Goal: Task Accomplishment & Management: Manage account settings

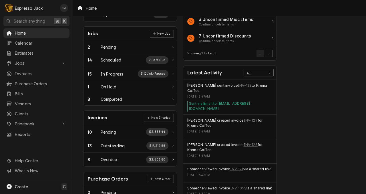
scroll to position [84, 0]
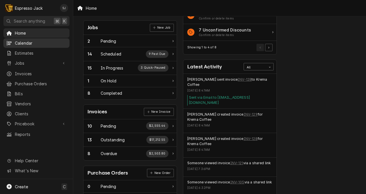
click at [19, 44] on span "Calendar" at bounding box center [41, 43] width 52 height 6
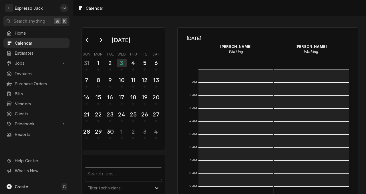
scroll to position [117, 0]
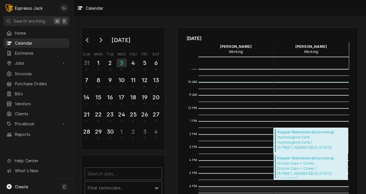
click at [297, 140] on span "Hummingbird Cafe Hummingbird Cafe / 605 W Park St, Montana 59701" at bounding box center [312, 142] width 69 height 15
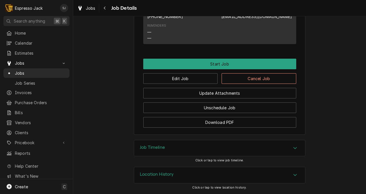
scroll to position [316, 0]
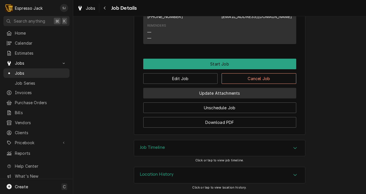
click at [235, 93] on button "Update Attachments" at bounding box center [219, 93] width 153 height 11
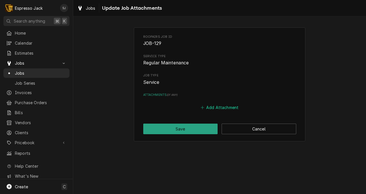
click at [221, 108] on button "Add Attachment" at bounding box center [220, 108] width 40 height 8
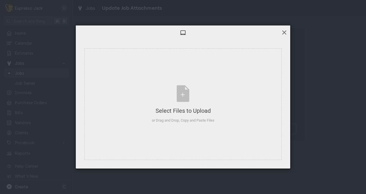
click at [284, 33] on span at bounding box center [284, 32] width 6 height 6
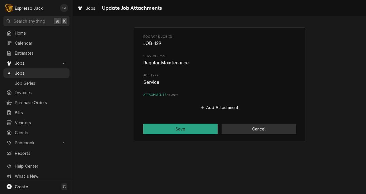
click at [252, 129] on button "Cancel" at bounding box center [259, 129] width 75 height 11
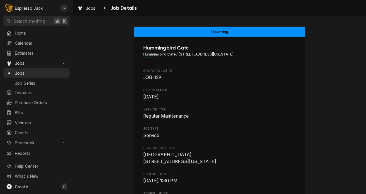
scroll to position [313, 0]
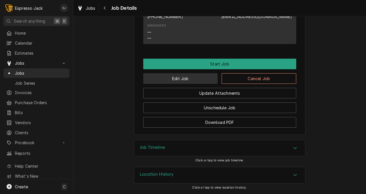
click at [182, 80] on button "Edit Job" at bounding box center [180, 78] width 75 height 11
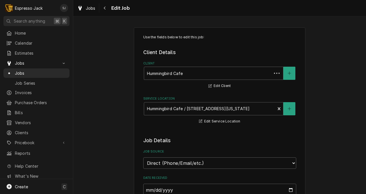
type textarea "x"
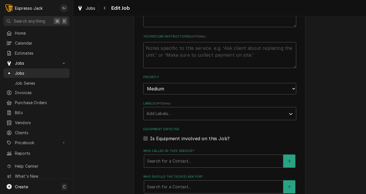
scroll to position [290, 0]
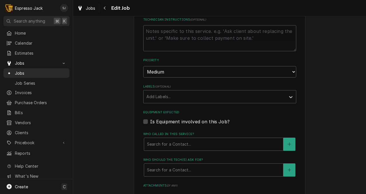
click at [150, 121] on label "Is Equipment involved on this Job?" at bounding box center [190, 121] width 80 height 7
click at [150, 121] on input "Equipment Expected" at bounding box center [226, 124] width 153 height 13
checkbox input "true"
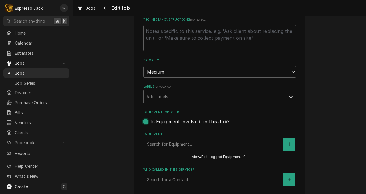
scroll to position [320, 0]
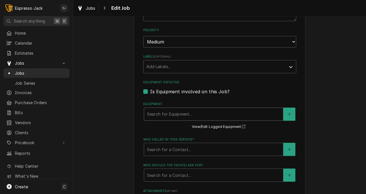
click at [160, 115] on div "Equipment" at bounding box center [213, 114] width 133 height 10
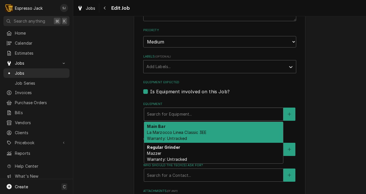
click at [158, 132] on span "La Marzocco Linea Classic 3EE Warranty: Untracked" at bounding box center [177, 135] width 60 height 11
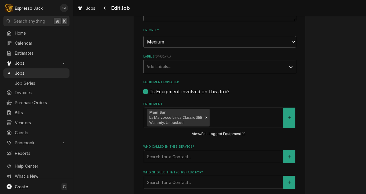
click at [121, 141] on div "Use the fields below to edit this job: Client Details Client Hummingbird Cafe E…" at bounding box center [219, 25] width 293 height 645
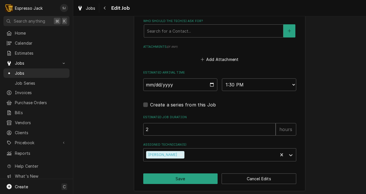
scroll to position [476, 0]
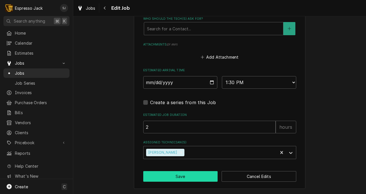
click at [196, 176] on button "Save" at bounding box center [180, 176] width 75 height 11
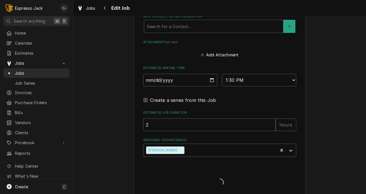
type textarea "x"
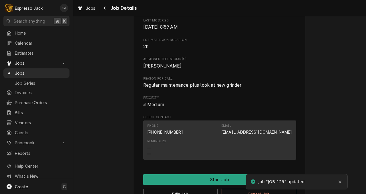
scroll to position [343, 0]
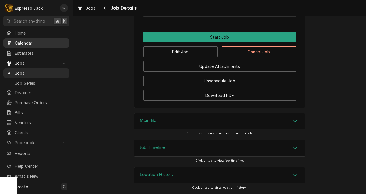
click at [22, 42] on span "Calendar" at bounding box center [41, 43] width 52 height 6
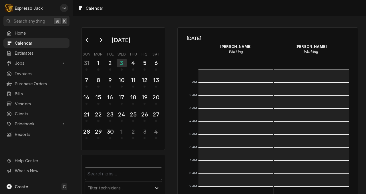
scroll to position [117, 0]
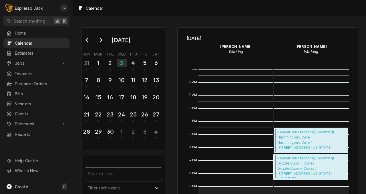
click at [298, 163] on span "Drizzle Cups + Cones Drizzle Cups + Cones / [STREET_ADDRESS][US_STATE][US_STATE]" at bounding box center [312, 169] width 69 height 17
click at [130, 65] on div "4" at bounding box center [133, 63] width 10 height 10
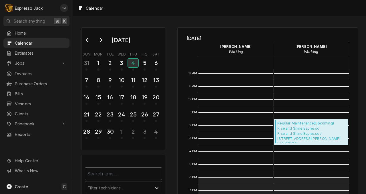
scroll to position [129, 0]
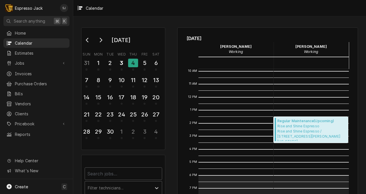
click at [287, 133] on span "Rise and Shine Espresso Rise and Shine Espresso / 900 Shoup St, Salmon, Idaho 8…" at bounding box center [312, 132] width 69 height 17
click at [144, 61] on div "5" at bounding box center [145, 63] width 10 height 10
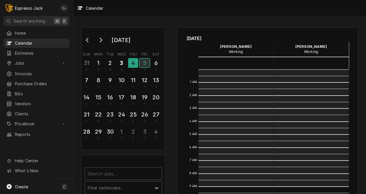
scroll to position [117, 0]
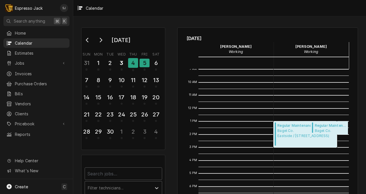
click at [287, 131] on span "Bagel Co. Eastside / 1411 11th Ave, Helena, MT 59601" at bounding box center [306, 133] width 57 height 10
click at [339, 125] on span "Regular Maintenance ( Upcoming )" at bounding box center [331, 125] width 32 height 5
click at [78, 133] on div "September 2025 Sun Mon Tue Wed Thu Fri Sat 31 1 2 3 4 5 6 7 8 9 10 11 12 13 14 …" at bounding box center [121, 123] width 96 height 202
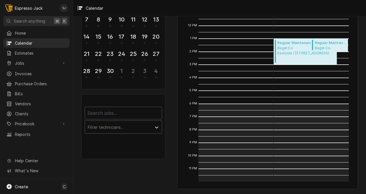
scroll to position [0, 0]
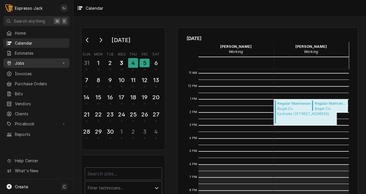
click at [27, 60] on span "Jobs" at bounding box center [36, 63] width 43 height 6
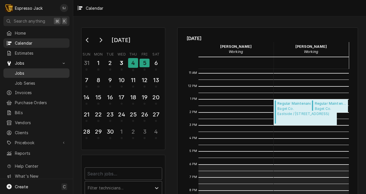
click at [21, 68] on link "Jobs" at bounding box center [36, 72] width 66 height 9
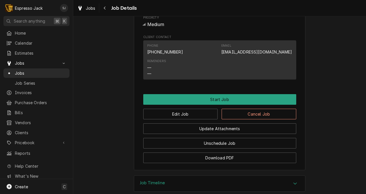
scroll to position [273, 0]
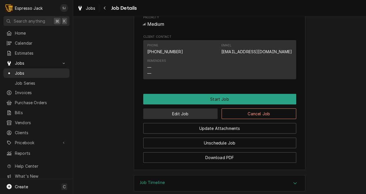
click at [191, 119] on button "Edit Job" at bounding box center [180, 113] width 75 height 11
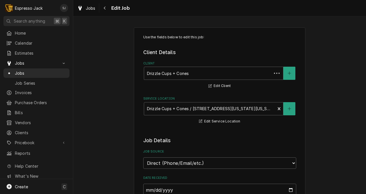
type textarea "x"
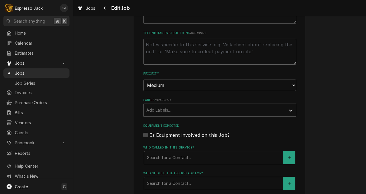
scroll to position [277, 0]
click at [150, 137] on label "Is Equipment involved on this Job?" at bounding box center [190, 134] width 80 height 7
click at [150, 137] on input "Equipment Expected" at bounding box center [226, 137] width 153 height 13
checkbox input "true"
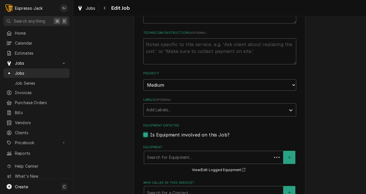
type textarea "x"
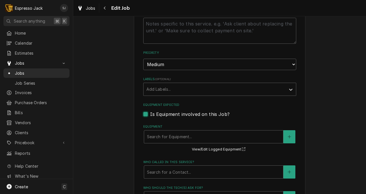
scroll to position [299, 0]
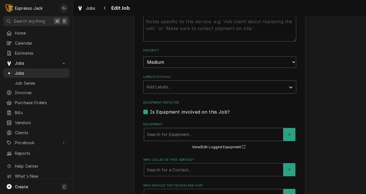
click at [153, 136] on div "Equipment" at bounding box center [213, 134] width 133 height 10
click at [120, 141] on div "Use the fields below to edit this job: Client Details Client Drizzle Cups + Con…" at bounding box center [219, 42] width 293 height 638
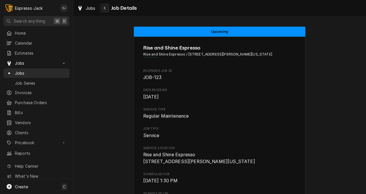
click at [104, 7] on icon "Navigate back" at bounding box center [105, 8] width 3 height 4
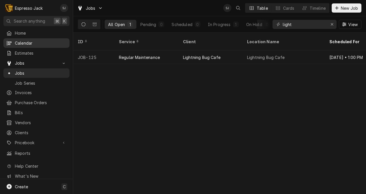
click at [25, 40] on span "Calendar" at bounding box center [41, 43] width 52 height 6
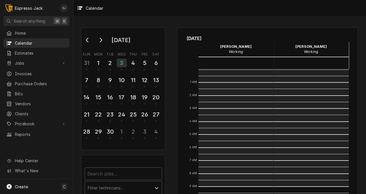
scroll to position [117, 0]
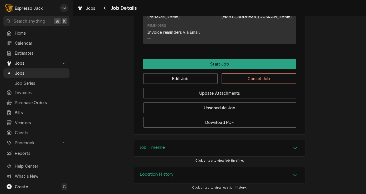
scroll to position [331, 0]
click at [196, 76] on button "Edit Job" at bounding box center [180, 78] width 75 height 11
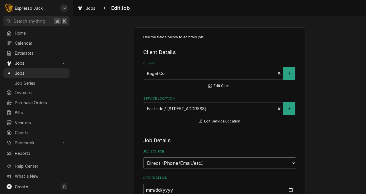
type textarea "x"
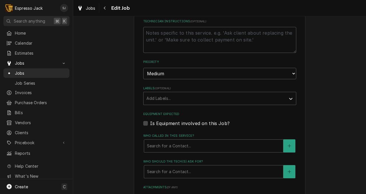
scroll to position [291, 0]
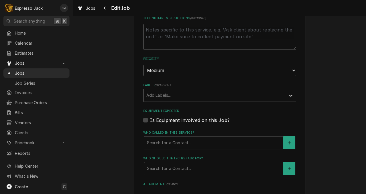
click at [150, 123] on label "Is Equipment involved on this Job?" at bounding box center [190, 120] width 80 height 7
click at [150, 123] on input "Equipment Expected" at bounding box center [226, 123] width 153 height 13
checkbox input "true"
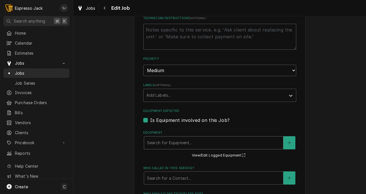
click at [157, 145] on div "Equipment" at bounding box center [213, 143] width 133 height 10
click at [116, 127] on div "Use the fields below to edit this job: Client Details Client Bagel Co. Edit Cli…" at bounding box center [219, 50] width 293 height 638
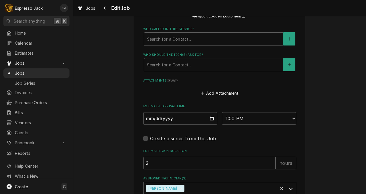
scroll to position [468, 0]
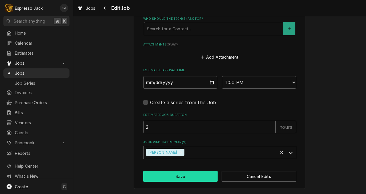
click at [184, 179] on button "Save" at bounding box center [180, 176] width 75 height 11
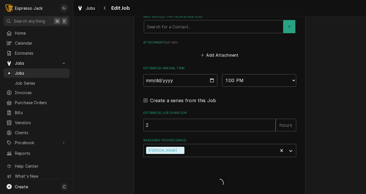
type textarea "x"
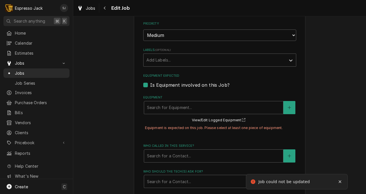
scroll to position [323, 0]
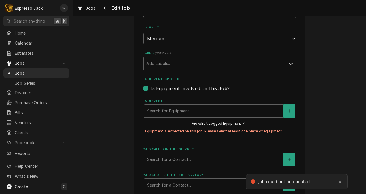
click at [150, 88] on label "Is Equipment involved on this Job?" at bounding box center [190, 88] width 80 height 7
click at [150, 88] on input "Equipment Expected" at bounding box center [226, 91] width 153 height 13
checkbox input "false"
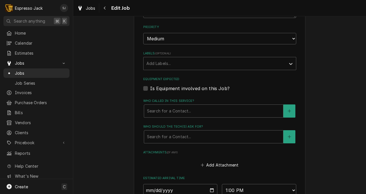
type textarea "x"
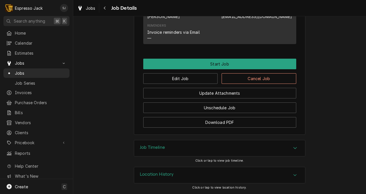
scroll to position [331, 0]
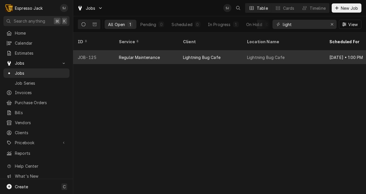
click at [145, 54] on div "Regular Maintenance" at bounding box center [139, 57] width 41 height 6
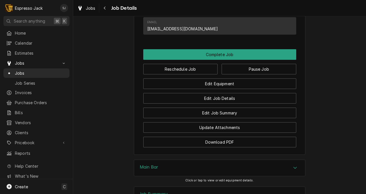
scroll to position [392, 0]
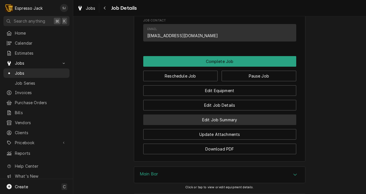
click at [205, 124] on button "Edit Job Summary" at bounding box center [219, 120] width 153 height 11
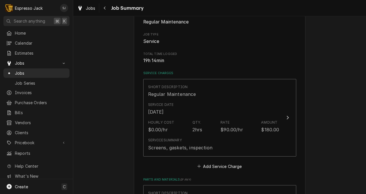
scroll to position [104, 0]
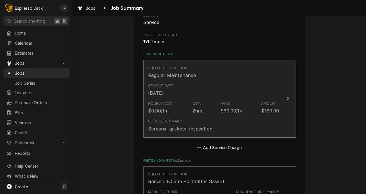
click at [287, 100] on icon "Update Line Item" at bounding box center [288, 99] width 2 height 4
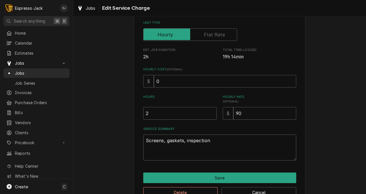
scroll to position [108, 0]
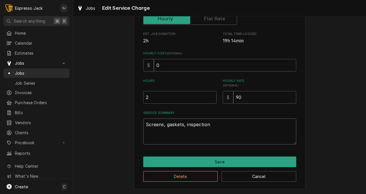
click at [210, 123] on textarea "Screens, gaskets, inspection" at bounding box center [219, 132] width 153 height 26
type textarea "x"
type textarea "Screens, gaskets, inspection"
type textarea "x"
type textarea "Screens, gaskets, inspection"
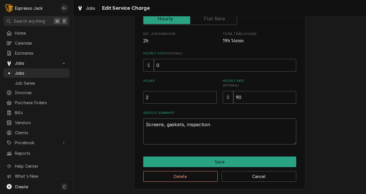
type textarea "x"
type textarea "Screens, gaskets, inspection C"
type textarea "x"
type textarea "Screens, gaskets, inspection Cus"
type textarea "x"
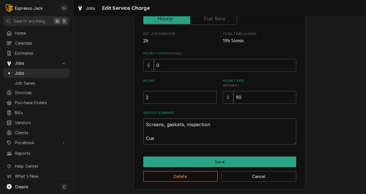
type textarea "Screens, gaskets, inspection Cust"
type textarea "x"
type textarea "Screens, gaskets, inspection Custo"
type textarea "x"
type textarea "Screens, gaskets, inspection Custom"
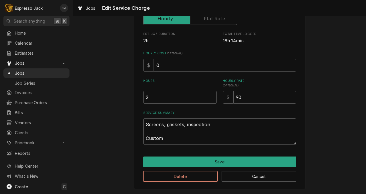
type textarea "x"
type textarea "Screens, gaskets, inspection Custome"
type textarea "x"
type textarea "Screens, gaskets, inspection Customer"
type textarea "x"
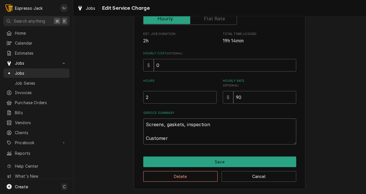
type textarea "Screens, gaskets, inspection Customer"
type textarea "x"
type textarea "Screens, gaskets, inspection Customer s"
type textarea "x"
type textarea "Screens, gaskets, inspection Customer st"
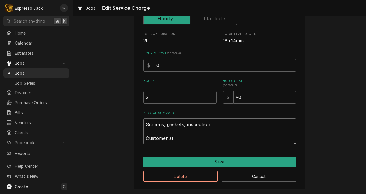
type textarea "x"
type textarea "Screens, gaskets, inspection Customer stat"
type textarea "x"
type textarea "Screens, gaskets, inspection Customer state"
type textarea "x"
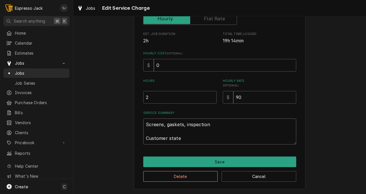
type textarea "Screens, gaskets, inspection Customer stated"
type textarea "x"
type textarea "Screens, gaskets, inspection Customer stated"
type textarea "x"
type textarea "Screens, gaskets, inspection Customer stated s"
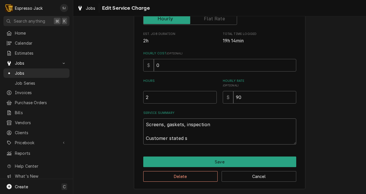
type textarea "x"
type textarea "Screens, gaskets, inspection Customer stated sa"
type textarea "x"
type textarea "Screens, gaskets, inspection Customer stated saf"
type textarea "x"
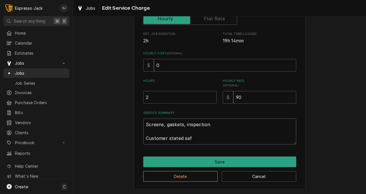
type textarea "Screens, gaskets, inspection Customer stated safe"
type textarea "x"
type textarea "Screens, gaskets, inspection Customer stated safet"
type textarea "x"
type textarea "Screens, gaskets, inspection Customer stated safety"
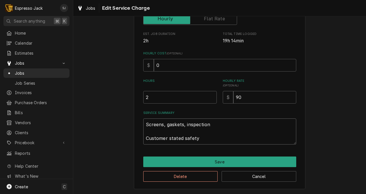
type textarea "x"
type textarea "Screens, gaskets, inspection Customer stated safety"
type textarea "x"
type textarea "Screens, gaskets, inspection Customer stated safety v"
type textarea "x"
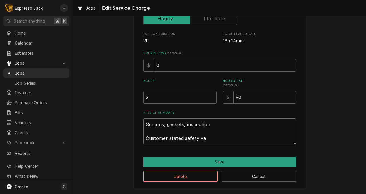
type textarea "Screens, gaskets, inspection Customer stated safety val"
type textarea "x"
type textarea "Screens, gaskets, inspection Customer stated safety valv"
type textarea "x"
type textarea "Screens, gaskets, inspection Customer stated safety valve"
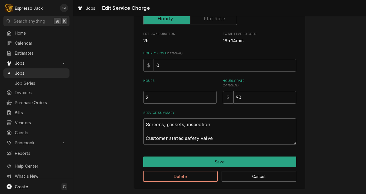
type textarea "x"
type textarea "Screens, gaskets, inspection Customer stated safety valve"
type textarea "x"
type textarea "Screens, gaskets, inspection Customer stated safety valve w"
type textarea "x"
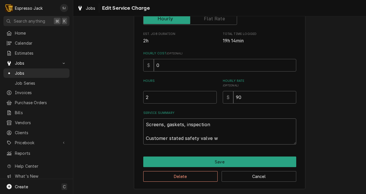
type textarea "Screens, gaskets, inspection Customer stated safety valve wa"
type textarea "x"
type textarea "Screens, gaskets, inspection Customer stated safety valve was"
type textarea "x"
type textarea "Screens, gaskets, inspection Customer stated safety valve was"
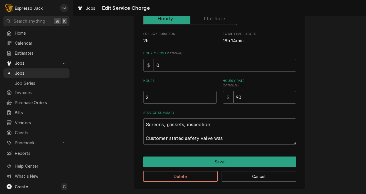
type textarea "x"
type textarea "Screens, gaskets, inspection Customer stated safety valve was le"
type textarea "x"
type textarea "Screens, gaskets, inspection Customer stated safety valve was lea"
type textarea "x"
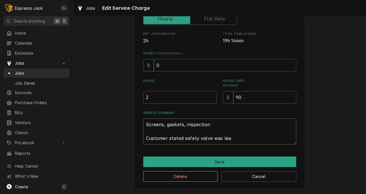
type textarea "Screens, gaskets, inspection Customer stated safety valve was leak"
type textarea "x"
type textarea "Screens, gaskets, inspection Customer stated safety valve was leaki"
type textarea "x"
type textarea "Screens, gaskets, inspection Customer stated safety valve was leakin"
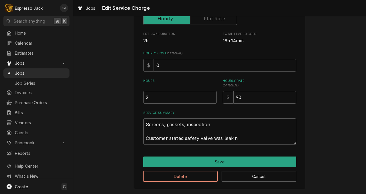
type textarea "x"
type textarea "Screens, gaskets, inspection Customer stated safety valve was leaking"
type textarea "x"
type textarea "Screens, gaskets, inspection Customer stated safety valve was leaking,"
type textarea "x"
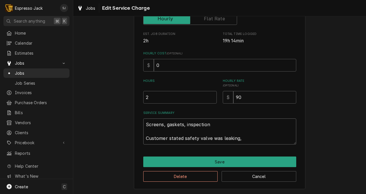
type textarea "Screens, gaskets, inspection Customer stated safety valve was leaking,"
type textarea "x"
type textarea "Screens, gaskets, inspection Customer stated safety valve was leaking, d"
type textarea "x"
type textarea "Screens, gaskets, inspection Customer stated safety valve was leaking, di"
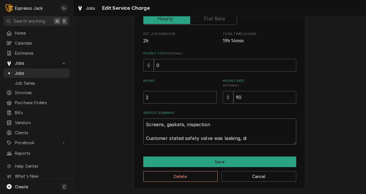
type textarea "x"
type textarea "Screens, gaskets, inspection Customer stated safety valve was leaking, did"
type textarea "x"
type textarea "Screens, gaskets, inspection Customer stated safety valve was leaking, did"
type textarea "x"
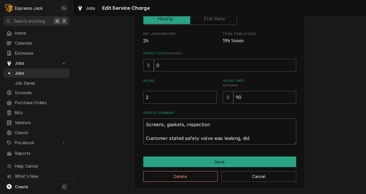
type textarea "Screens, gaskets, inspection Customer stated safety valve was leaking, did n"
type textarea "x"
type textarea "Screens, gaskets, inspection Customer stated safety valve was leaking, did no"
type textarea "x"
type textarea "Screens, gaskets, inspection Customer stated safety valve was leaking, did not"
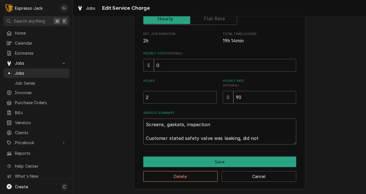
type textarea "x"
type textarea "Screens, gaskets, inspection Customer stated safety valve was leaking, did not"
type textarea "x"
type textarea "Screens, gaskets, inspection Customer stated safety valve was leaking, did not"
type textarea "x"
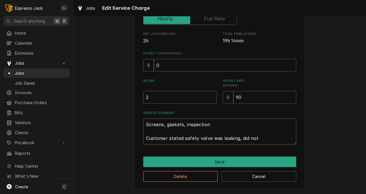
type textarea "Screens, gaskets, inspection Customer stated safety valve was leaking, did no"
type textarea "x"
type textarea "Screens, gaskets, inspection Customer stated safety valve was leaking, did n"
type textarea "x"
type textarea "Screens, gaskets, inspection Customer stated safety valve was leaking, did"
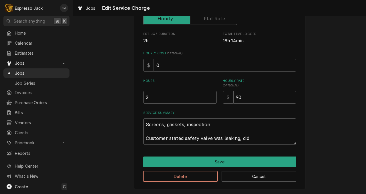
type textarea "x"
type textarea "Screens, gaskets, inspection Customer stated safety valve was leaking, did"
type textarea "x"
type textarea "Screens, gaskets, inspection Customer stated safety valve was leaking, di"
type textarea "x"
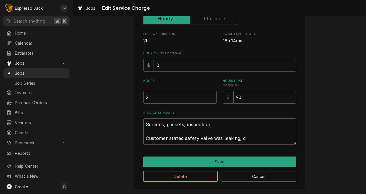
type textarea "Screens, gaskets, inspection Customer stated safety valve was leaking, d"
type textarea "x"
type textarea "Screens, gaskets, inspection Customer stated safety valve was leaking,"
type textarea "x"
type textarea "Screens, gaskets, inspection Customer stated safety valve was leaking, c"
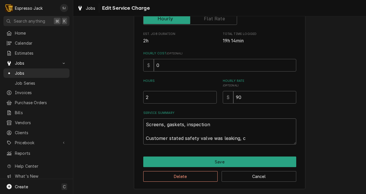
type textarea "x"
type textarea "Screens, gaskets, inspection Customer stated safety valve was leaking, co"
type textarea "x"
type textarea "Screens, gaskets, inspection Customer stated safety valve was leaking, cou"
type textarea "x"
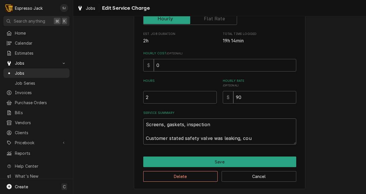
type textarea "Screens, gaskets, inspection Customer stated safety valve was leaking, coul"
type textarea "x"
type textarea "Screens, gaskets, inspection Customer stated safety valve was leaking, could"
type textarea "x"
type textarea "Screens, gaskets, inspection Customer stated safety valve was leaking, could n"
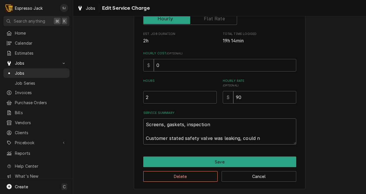
type textarea "x"
type textarea "Screens, gaskets, inspection Customer stated safety valve was leaking, could not"
type textarea "x"
type textarea "Screens, gaskets, inspection Customer stated safety valve was leaking, could not"
type textarea "x"
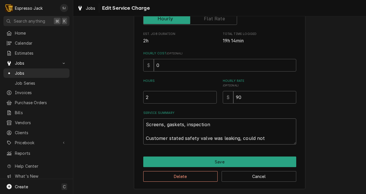
type textarea "Screens, gaskets, inspection Customer stated safety valve was leaking, could no…"
type textarea "x"
type textarea "Screens, gaskets, inspection Customer stated safety valve was leaking, could no…"
type textarea "x"
type textarea "Screens, gaskets, inspection Customer stated safety valve was leaking, could no…"
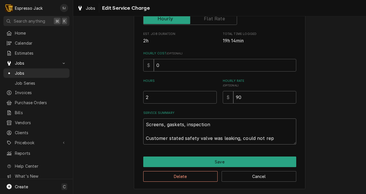
type textarea "x"
type textarea "Screens, gaskets, inspection Customer stated safety valve was leaking, could no…"
type textarea "x"
type textarea "Screens, gaskets, inspection Customer stated safety valve was leaking, could no…"
type textarea "x"
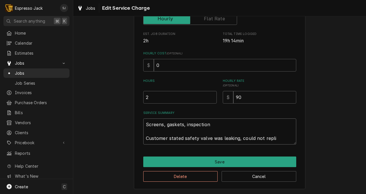
type textarea "Screens, gaskets, inspection Customer stated safety valve was leaking, could no…"
type textarea "x"
type textarea "Screens, gaskets, inspection Customer stated safety valve was leaking, could no…"
type textarea "x"
type textarea "Screens, gaskets, inspection Customer stated safety valve was leaking, could no…"
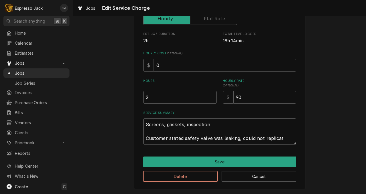
type textarea "x"
type textarea "Screens, gaskets, inspection Customer stated safety valve was leaking, could no…"
type textarea "x"
type textarea "Screens, gaskets, inspection Customer stated safety valve was leaking, could no…"
type textarea "x"
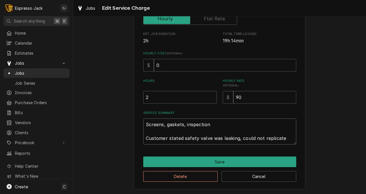
type textarea "Screens, gaskets, inspection Customer stated safety valve was leaking, could no…"
type textarea "x"
type textarea "Screens, gaskets, inspection Customer stated safety valve was leaking, could no…"
type textarea "x"
type textarea "Screens, gaskets, inspection Customer stated safety valve was leaking, could no…"
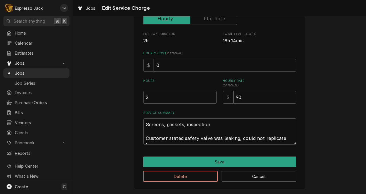
type textarea "x"
type textarea "Screens, gaskets, inspection Customer stated safety valve was leaking, could no…"
type textarea "x"
type textarea "Screens, gaskets, inspection Customer stated safety valve was leaking, could no…"
type textarea "x"
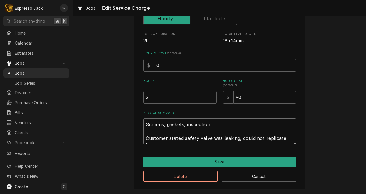
type textarea "Screens, gaskets, inspection Customer stated safety valve was leaking, could no…"
type textarea "x"
type textarea "Screens, gaskets, inspection Customer stated safety valve was leaking, could no…"
type textarea "x"
type textarea "Screens, gaskets, inspection Customer stated safety valve was leaking, could no…"
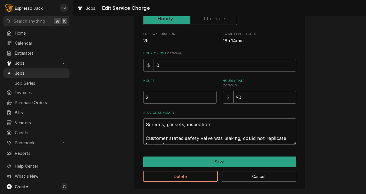
type textarea "x"
type textarea "Screens, gaskets, inspection Customer stated safety valve was leaking, could no…"
type textarea "x"
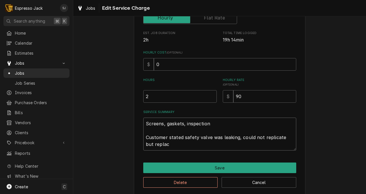
type textarea "Screens, gaskets, inspection Customer stated safety valve was leaking, could no…"
type textarea "x"
type textarea "Screens, gaskets, inspection Customer stated safety valve was leaking, could no…"
type textarea "x"
type textarea "Screens, gaskets, inspection Customer stated safety valve was leaking, could no…"
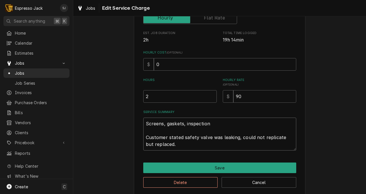
type textarea "x"
type textarea "Screens, gaskets, inspection Customer stated safety valve was leaking, could no…"
type textarea "x"
type textarea "Screens, gaskets, inspection Customer stated safety valve was leaking, could no…"
type textarea "x"
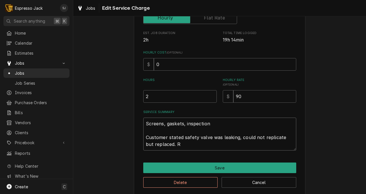
type textarea "Screens, gaskets, inspection Customer stated safety valve was leaking, could no…"
type textarea "x"
type textarea "Screens, gaskets, inspection Customer stated safety valve was leaking, could no…"
type textarea "x"
type textarea "Screens, gaskets, inspection Customer stated safety valve was leaking, could no…"
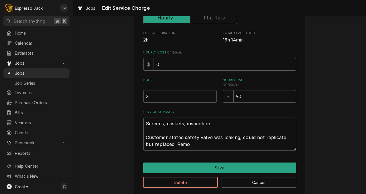
type textarea "x"
type textarea "Screens, gaskets, inspection Customer stated safety valve was leaking, could no…"
type textarea "x"
type textarea "Screens, gaskets, inspection Customer stated safety valve was leaking, could no…"
type textarea "x"
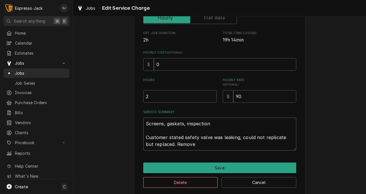
type textarea "Screens, gaskets, inspection Customer stated safety valve was leaking, could no…"
type textarea "x"
type textarea "Screens, gaskets, inspection Customer stated safety valve was leaking, could no…"
type textarea "x"
type textarea "Screens, gaskets, inspection Customer stated safety valve was leaking, could no…"
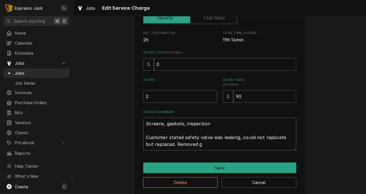
type textarea "x"
type textarea "Screens, gaskets, inspection Customer stated safety valve was leaking, could no…"
type textarea "x"
type textarea "Screens, gaskets, inspection Customer stated safety valve was leaking, could no…"
type textarea "x"
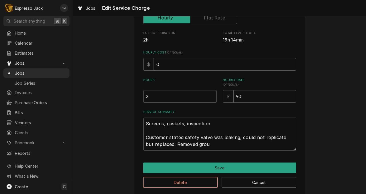
type textarea "Screens, gaskets, inspection Customer stated safety valve was leaking, could no…"
type textarea "x"
type textarea "Screens, gaskets, inspection Customer stated safety valve was leaking, could no…"
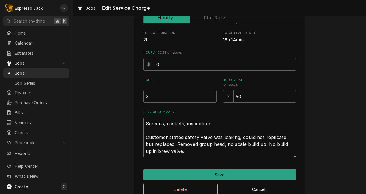
click at [221, 143] on textarea "Screens, gaskets, inspection Customer stated safety valve was leaking, could no…" at bounding box center [219, 138] width 153 height 40
click at [280, 145] on textarea "Screens, gaskets, inspection Customer stated safety valve was leaking, could no…" at bounding box center [219, 138] width 153 height 40
click at [212, 152] on textarea "Screens, gaskets, inspection Customer stated safety valve was leaking, could no…" at bounding box center [219, 138] width 153 height 40
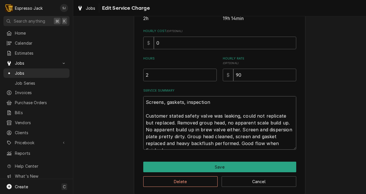
scroll to position [135, 0]
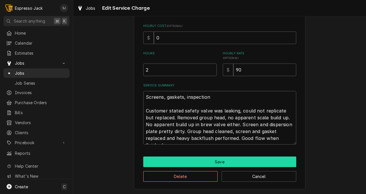
click at [192, 160] on button "Save" at bounding box center [219, 162] width 153 height 11
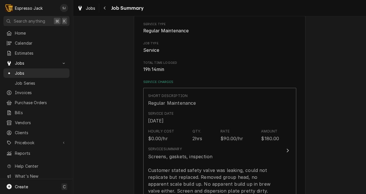
scroll to position [75, 0]
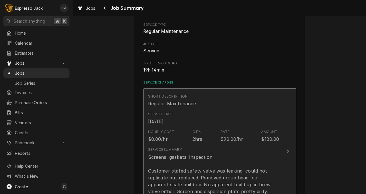
click at [210, 151] on div "Service Summary Screens, gaskets, inspection Customer stated safety valve was l…" at bounding box center [213, 177] width 131 height 61
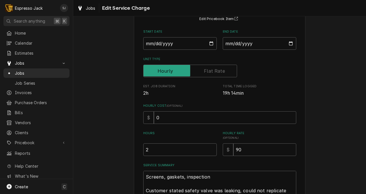
scroll to position [62, 0]
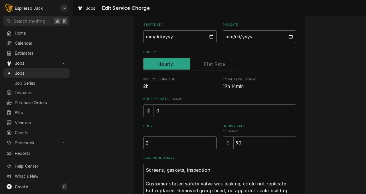
click at [153, 143] on input "2" at bounding box center [180, 143] width 74 height 13
click at [120, 145] on div "Use the fields below to edit this service charge Short Description Regular Main…" at bounding box center [219, 114] width 293 height 306
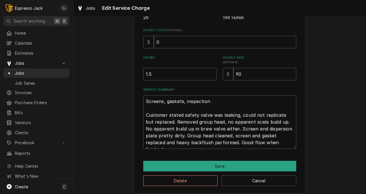
scroll to position [135, 0]
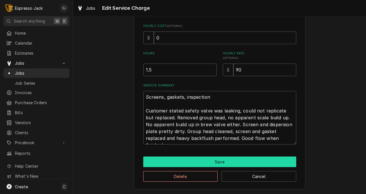
click at [215, 160] on button "Save" at bounding box center [219, 162] width 153 height 11
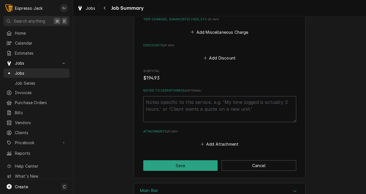
scroll to position [559, 0]
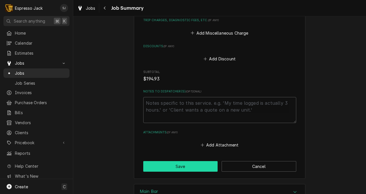
click at [151, 166] on button "Save" at bounding box center [180, 166] width 75 height 11
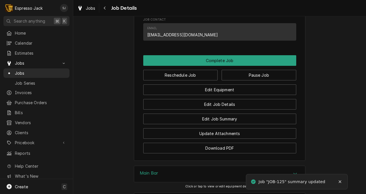
scroll to position [411, 0]
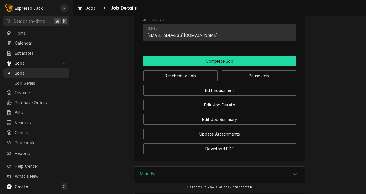
click at [200, 66] on button "Complete Job" at bounding box center [219, 61] width 153 height 11
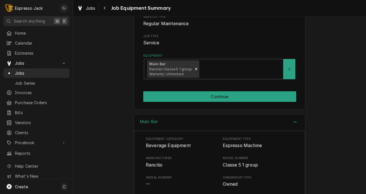
scroll to position [74, 0]
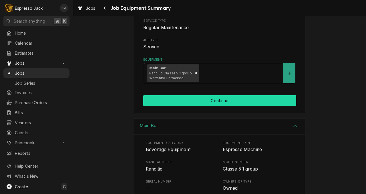
click at [198, 105] on button "Continue" at bounding box center [219, 100] width 153 height 11
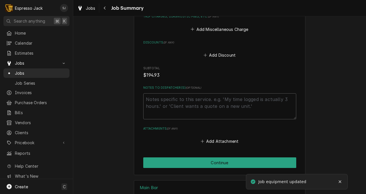
scroll to position [604, 0]
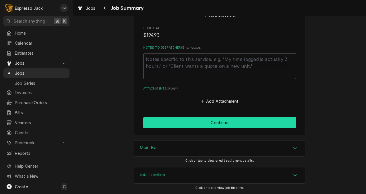
click at [220, 121] on button "Continue" at bounding box center [219, 122] width 153 height 11
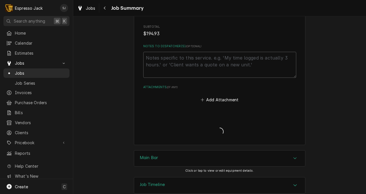
type textarea "x"
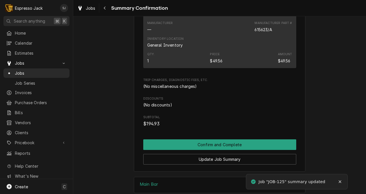
scroll to position [451, 0]
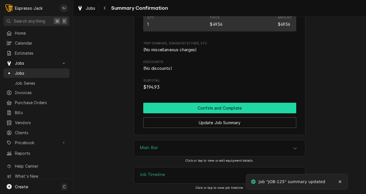
click at [199, 108] on button "Confirm and Complete" at bounding box center [219, 108] width 153 height 11
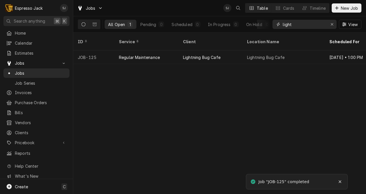
click at [286, 25] on input "light" at bounding box center [304, 24] width 43 height 9
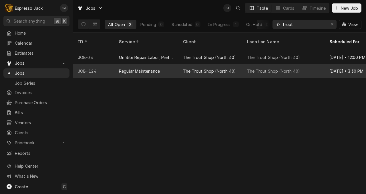
type input "trout"
click at [146, 68] on div "Regular Maintenance" at bounding box center [139, 71] width 41 height 6
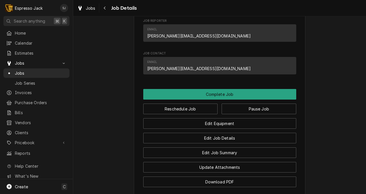
scroll to position [312, 0]
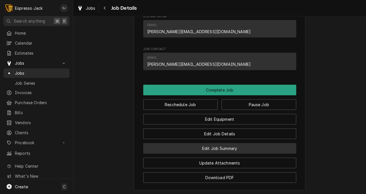
click at [190, 154] on button "Edit Job Summary" at bounding box center [219, 148] width 153 height 11
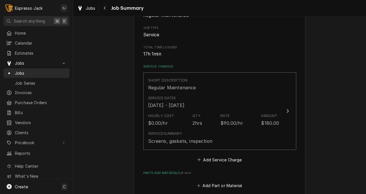
scroll to position [90, 0]
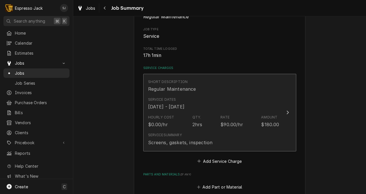
click at [266, 109] on div "Service Dates [DATE] - [DATE]" at bounding box center [213, 104] width 131 height 18
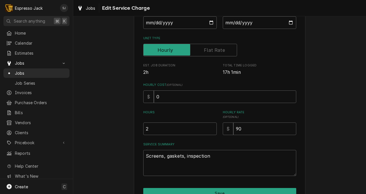
scroll to position [76, 0]
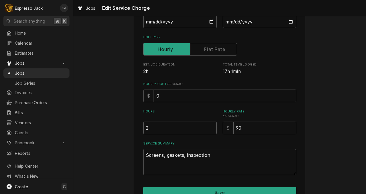
click at [154, 126] on input "2" at bounding box center [180, 128] width 74 height 13
type textarea "x"
type input "1"
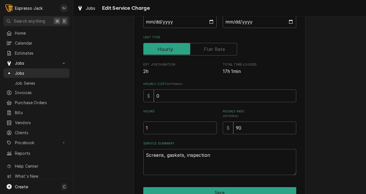
click at [123, 145] on div "Use the fields below to edit this service charge Short Description Regular Main…" at bounding box center [219, 85] width 293 height 279
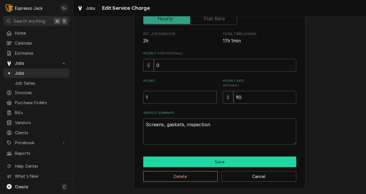
click at [220, 161] on button "Save" at bounding box center [219, 162] width 153 height 11
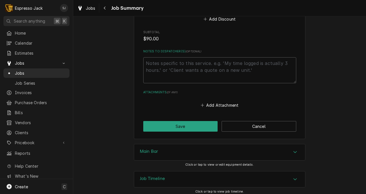
scroll to position [314, 0]
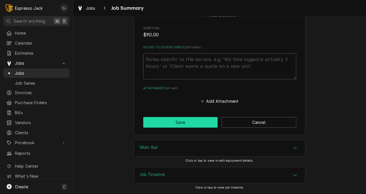
click at [193, 119] on button "Save" at bounding box center [180, 122] width 75 height 11
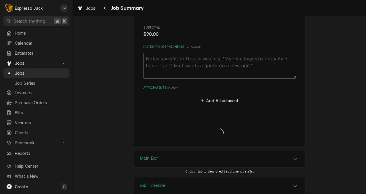
type textarea "x"
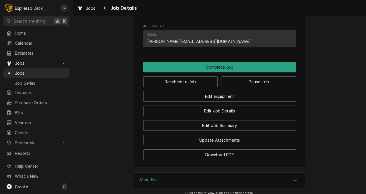
scroll to position [386, 0]
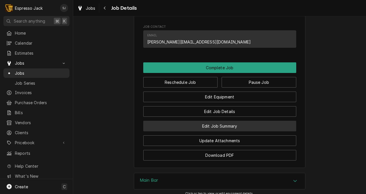
click at [235, 131] on button "Edit Job Summary" at bounding box center [219, 126] width 153 height 11
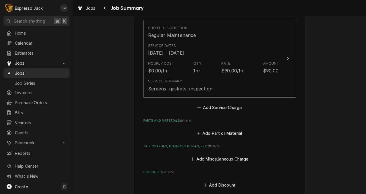
scroll to position [145, 0]
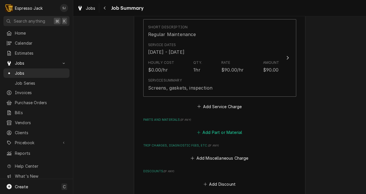
click at [213, 129] on button "Add Part or Material" at bounding box center [219, 133] width 47 height 8
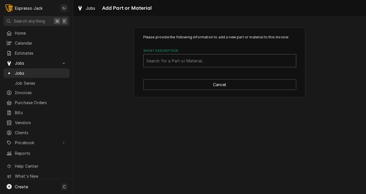
click at [167, 62] on div "Short Description" at bounding box center [220, 61] width 147 height 10
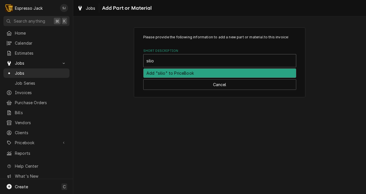
type input "sili"
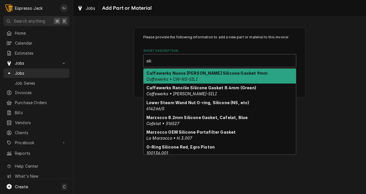
scroll to position [118, 0]
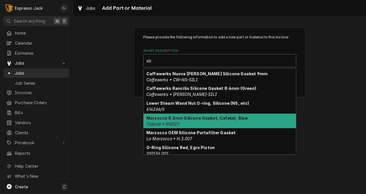
click at [191, 118] on strong "Marzocco 8.2mm Silicone Gasket, Cafelat, Blue" at bounding box center [197, 118] width 101 height 5
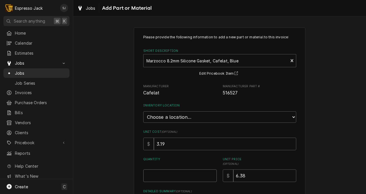
click at [168, 180] on input "Quantity" at bounding box center [180, 175] width 74 height 13
type textarea "x"
type input "1"
click at [183, 116] on select "Choose a location... General Inventory" at bounding box center [219, 116] width 153 height 11
select select "435"
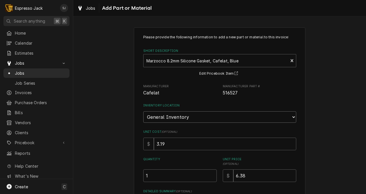
click at [143, 111] on select "Choose a location... General Inventory" at bounding box center [219, 116] width 153 height 11
click at [135, 140] on div "Please provide the following information to add a new part or material to this …" at bounding box center [220, 140] width 172 height 226
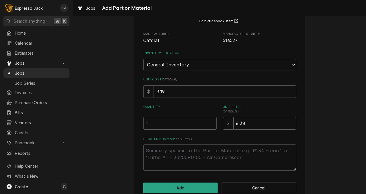
scroll to position [64, 0]
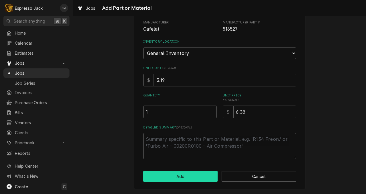
click at [166, 177] on button "Add" at bounding box center [180, 176] width 75 height 11
type textarea "x"
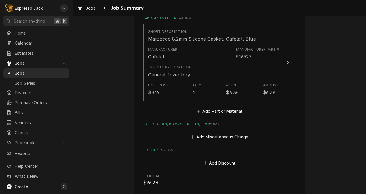
scroll to position [252, 0]
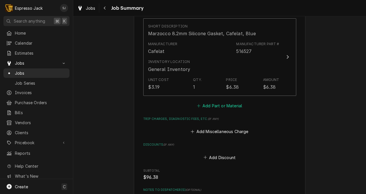
click at [226, 108] on button "Add Part or Material" at bounding box center [219, 106] width 47 height 8
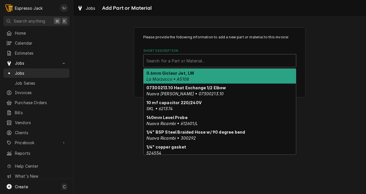
click at [195, 66] on div "Short Description" at bounding box center [220, 61] width 147 height 10
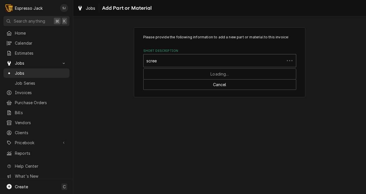
type input "screen"
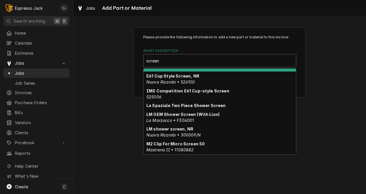
scroll to position [29, 0]
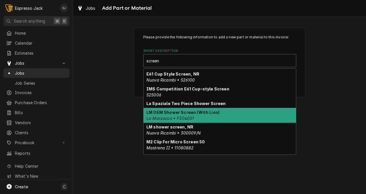
click at [175, 116] on div "LM OEM Shower Screen (With Lion) La Marzocco • F304001" at bounding box center [220, 115] width 153 height 15
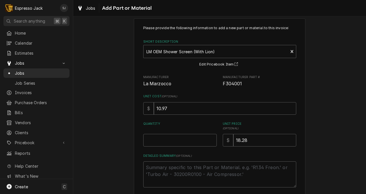
scroll to position [10, 0]
click at [183, 139] on input "Quantity" at bounding box center [180, 139] width 74 height 13
type textarea "x"
type input "1"
click at [116, 141] on div "Please provide the following information to add a new part or material to this …" at bounding box center [219, 116] width 293 height 209
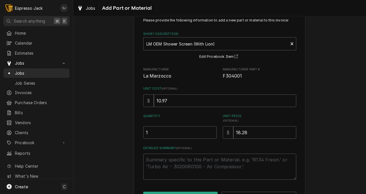
scroll to position [0, 0]
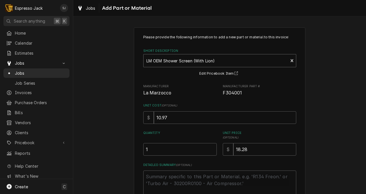
click at [186, 58] on div "Short Description" at bounding box center [216, 61] width 139 height 10
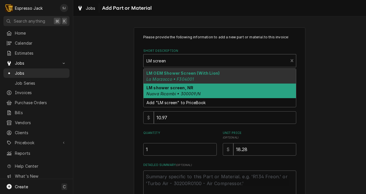
type input "LM screen"
click at [122, 105] on div "Please provide the following information to add a new part or material to this …" at bounding box center [219, 126] width 293 height 209
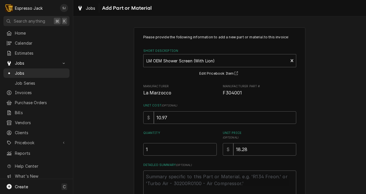
click at [114, 176] on div "Please provide the following information to add a new part or material to this …" at bounding box center [219, 126] width 293 height 209
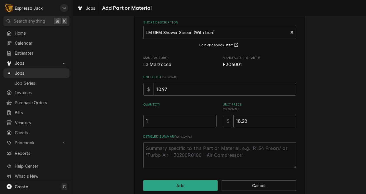
scroll to position [38, 0]
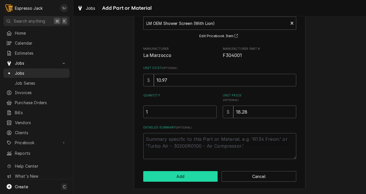
click at [170, 173] on button "Add" at bounding box center [180, 176] width 75 height 11
type textarea "x"
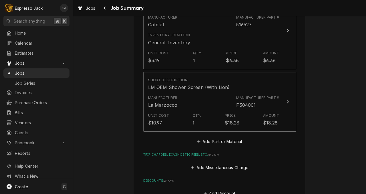
scroll to position [279, 0]
click at [217, 139] on button "Add Part or Material" at bounding box center [219, 141] width 47 height 8
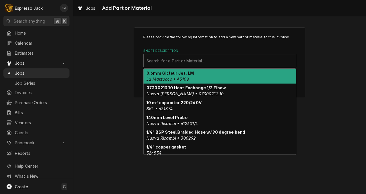
click at [171, 60] on div "Short Description" at bounding box center [220, 61] width 147 height 10
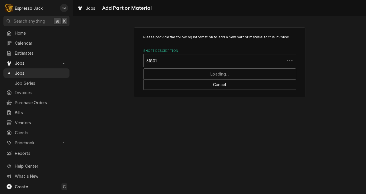
type input "618013"
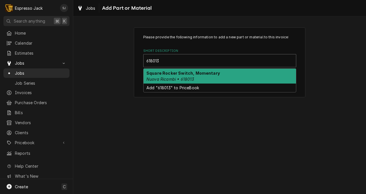
click at [175, 77] on em "Nuova Ricambi • 618013" at bounding box center [171, 79] width 48 height 5
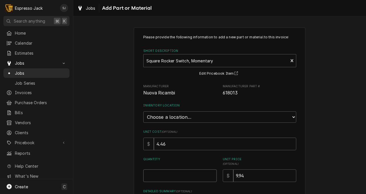
click at [164, 177] on input "Quantity" at bounding box center [180, 175] width 74 height 13
type textarea "x"
type input "1"
click at [210, 116] on select "Choose a location... General Inventory" at bounding box center [219, 116] width 153 height 11
select select "435"
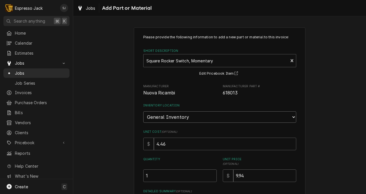
click at [143, 111] on select "Choose a location... General Inventory" at bounding box center [219, 116] width 153 height 11
click at [117, 134] on div "Please provide the following information to add a new part or material to this …" at bounding box center [219, 140] width 293 height 236
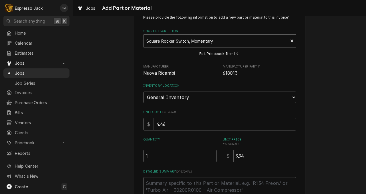
scroll to position [64, 0]
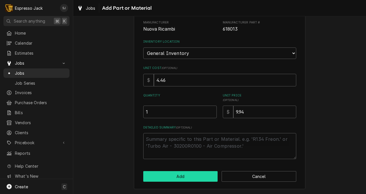
click at [169, 176] on button "Add" at bounding box center [180, 176] width 75 height 11
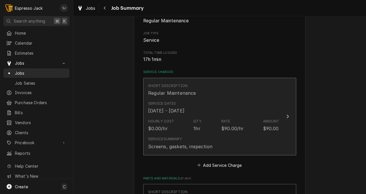
scroll to position [87, 0]
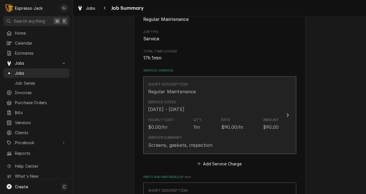
click at [224, 130] on div "$90.00/hr" at bounding box center [233, 127] width 22 height 7
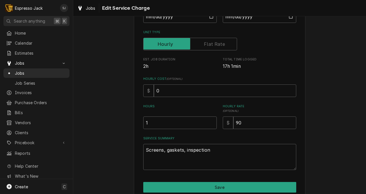
scroll to position [90, 0]
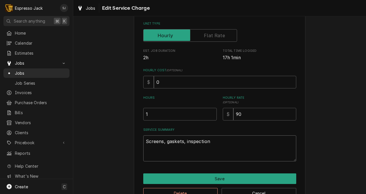
click at [210, 143] on textarea "Screens, gaskets, inspection" at bounding box center [219, 148] width 153 height 26
type textarea "x"
type textarea "Screens, gaskets, inspection"
type textarea "x"
type textarea "Screens, gaskets, inspection"
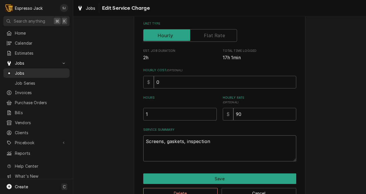
type textarea "x"
type textarea "Screens, gaskets, inspection G"
type textarea "x"
type textarea "Screens, gaskets, inspection Gr"
type textarea "x"
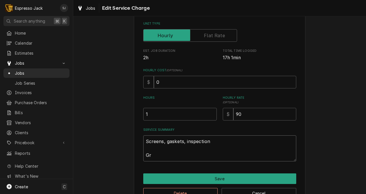
type textarea "Screens, gaskets, inspection Gro"
type textarea "x"
type textarea "Screens, gaskets, inspection Grou"
type textarea "x"
type textarea "Screens, gaskets, inspection Group"
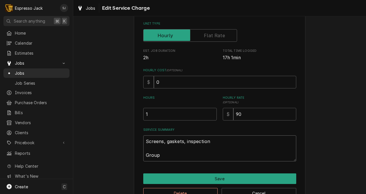
type textarea "x"
type textarea "Screens, gaskets, inspection Group"
type textarea "x"
type textarea "Screens, gaskets, inspection Group h"
type textarea "x"
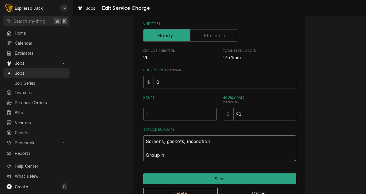
type textarea "Screens, gaskets, inspection Group he"
type textarea "x"
type textarea "Screens, gaskets, inspection Group hea"
type textarea "x"
type textarea "Screens, gaskets, inspection Group head"
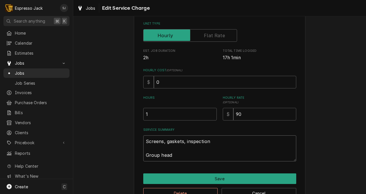
type textarea "x"
type textarea "Screens, gaskets, inspection Group heads"
type textarea "x"
type textarea "Screens, gaskets, inspection Group heads"
type textarea "x"
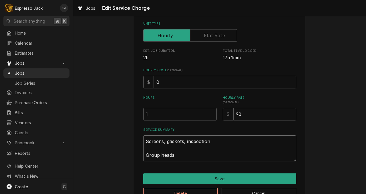
type textarea "Screens, gaskets, inspection Group heads v"
type textarea "x"
type textarea "Screens, gaskets, inspection Group heads ve"
type textarea "x"
type textarea "Screens, gaskets, inspection Group heads ver"
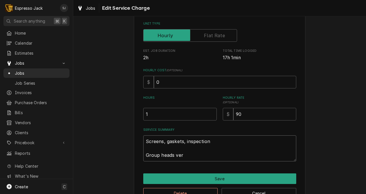
type textarea "x"
type textarea "Screens, gaskets, inspection Group heads very"
type textarea "x"
type textarea "Screens, gaskets, inspection Group heads very"
type textarea "x"
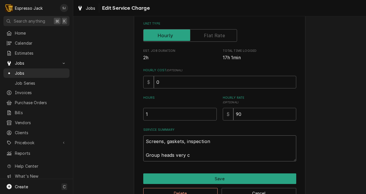
type textarea "Screens, gaskets, inspection Group heads very cl"
type textarea "x"
type textarea "Screens, gaskets, inspection Group heads very cle"
type textarea "x"
type textarea "Screens, gaskets, inspection Group heads very clen"
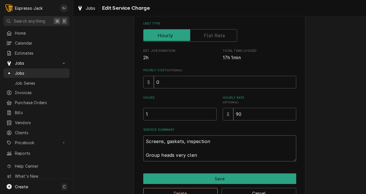
type textarea "x"
type textarea "Screens, gaskets, inspection Group heads very cle"
type textarea "x"
type textarea "Screens, gaskets, inspection Group heads very clee"
type textarea "x"
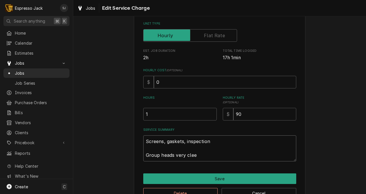
type textarea "Screens, gaskets, inspection Group heads very cle"
type textarea "x"
type textarea "Screens, gaskets, inspection Group heads very clea"
type textarea "x"
type textarea "Screens, gaskets, inspection Group heads very clean"
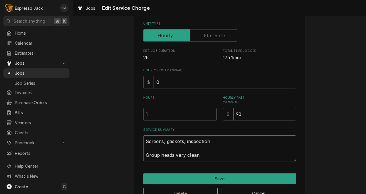
type textarea "x"
type textarea "Screens, gaskets, inspection Group heads very clean."
type textarea "x"
type textarea "Screens, gaskets, inspection Group heads very clean."
type textarea "x"
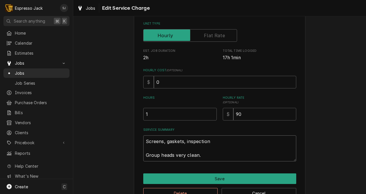
type textarea "Screens, gaskets, inspection Group heads very clean. S"
type textarea "x"
type textarea "Screens, gaskets, inspection Group heads very clean. Sc"
type textarea "x"
type textarea "Screens, gaskets, inspection Group heads very clean. Scr"
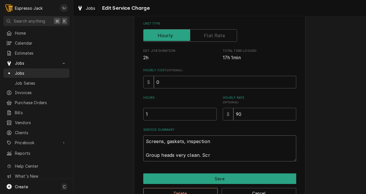
type textarea "x"
type textarea "Screens, gaskets, inspection Group heads very clean. Scre"
type textarea "x"
type textarea "Screens, gaskets, inspection Group heads very clean. Scree"
type textarea "x"
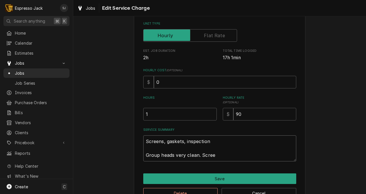
type textarea "Screens, gaskets, inspection Group heads very clean. Screen"
type textarea "x"
type textarea "Screens, gaskets, inspection Group heads very clean. Screens"
type textarea "x"
type textarea "Screens, gaskets, inspection Group heads very clean. Screens a"
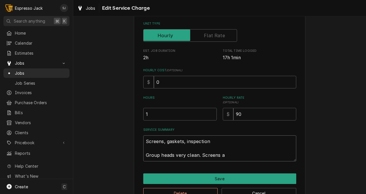
type textarea "x"
type textarea "Screens, gaskets, inspection Group heads very clean. Screens an"
type textarea "x"
type textarea "Screens, gaskets, inspection Group heads very clean. Screens and"
type textarea "x"
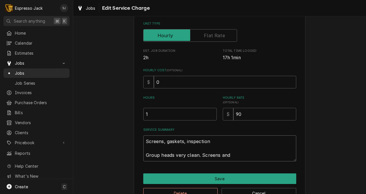
type textarea "Screens, gaskets, inspection Group heads very clean. Screens and"
type textarea "x"
type textarea "Screens, gaskets, inspection Group heads very clean. Screens and g"
type textarea "x"
type textarea "Screens, gaskets, inspection Group heads very clean. Screens and ga"
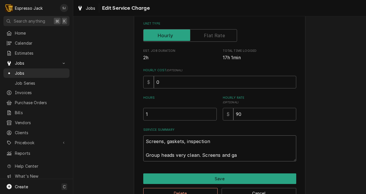
type textarea "x"
type textarea "Screens, gaskets, inspection Group heads very clean. Screens and gask"
type textarea "x"
type textarea "Screens, gaskets, inspection Group heads very clean. Screens and gaske"
type textarea "x"
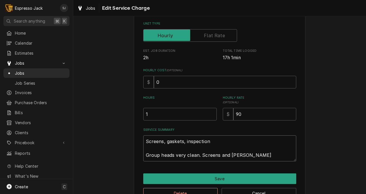
type textarea "Screens, gaskets, inspection Group heads very clean. Screens and gasket"
type textarea "x"
type textarea "Screens, gaskets, inspection Group heads very clean. Screens and gaskets"
type textarea "x"
type textarea "Screens, gaskets, inspection Group heads very clean. Screens and gaskets"
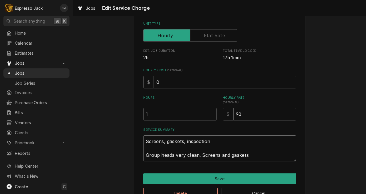
type textarea "x"
type textarea "Screens, gaskets, inspection Group heads very clean. Screens and gaskets r"
type textarea "x"
type textarea "Screens, gaskets, inspection Group heads very clean. Screens and gaskets re"
type textarea "x"
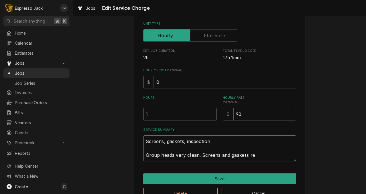
type textarea "Screens, gaskets, inspection Group heads very clean. Screens and gaskets rep"
type textarea "x"
type textarea "Screens, gaskets, inspection Group heads very clean. Screens and gaskets repl"
type textarea "x"
type textarea "Screens, gaskets, inspection Group heads very clean. Screens and gaskets replac"
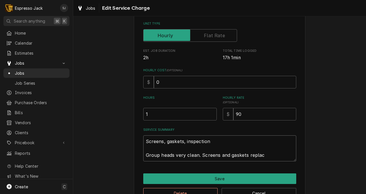
type textarea "x"
type textarea "Screens, gaskets, inspection Group heads very clean. Screens and gaskets replace"
type textarea "x"
type textarea "Screens, gaskets, inspection Group heads very clean. Screens and gaskets replac…"
type textarea "x"
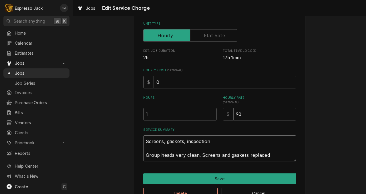
type textarea "Screens, gaskets, inspection Group heads very clean. Screens and gaskets replac…"
type textarea "x"
type textarea "Screens, gaskets, inspection Group heads very clean. Screens and gaskets replac…"
type textarea "x"
type textarea "Screens, gaskets, inspection Group heads very clean. Screens and gaskets replac…"
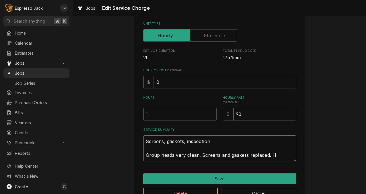
type textarea "x"
type textarea "Screens, gaskets, inspection Group heads very clean. Screens and gaskets replac…"
type textarea "x"
type textarea "Screens, gaskets, inspection Group heads very clean. Screens and gaskets replac…"
type textarea "x"
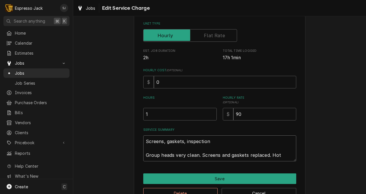
type textarea "Screens, gaskets, inspection Group heads very clean. Screens and gaskets replac…"
type textarea "x"
type textarea "Screens, gaskets, inspection Group heads very clean. Screens and gaskets replac…"
type textarea "x"
type textarea "Screens, gaskets, inspection Group heads very clean. Screens and gaskets replac…"
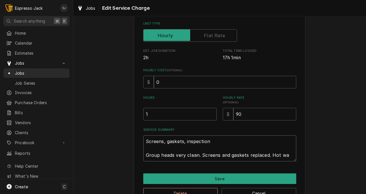
type textarea "x"
type textarea "Screens, gaskets, inspection Group heads very clean. Screens and gaskets replac…"
type textarea "x"
type textarea "Screens, gaskets, inspection Group heads very clean. Screens and gaskets replac…"
type textarea "x"
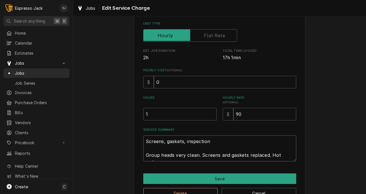
type textarea "Screens, gaskets, inspection Group heads very clean. Screens and gaskets replac…"
type textarea "x"
type textarea "Screens, gaskets, inspection Group heads very clean. Screens and gaskets replac…"
type textarea "x"
type textarea "Screens, gaskets, inspection Group heads very clean. Screens and gaskets replac…"
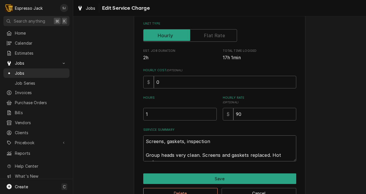
type textarea "x"
type textarea "Screens, gaskets, inspection Group heads very clean. Screens and gaskets replac…"
type textarea "x"
type textarea "Screens, gaskets, inspection Group heads very clean. Screens and gaskets replac…"
type textarea "x"
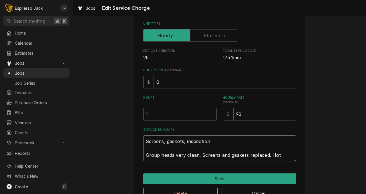
type textarea "Screens, gaskets, inspection Group heads very clean. Screens and gaskets replac…"
type textarea "x"
type textarea "Screens, gaskets, inspection Group heads very clean. Screens and gaskets replac…"
type textarea "x"
type textarea "Screens, gaskets, inspection Group heads very clean. Screens and gaskets replac…"
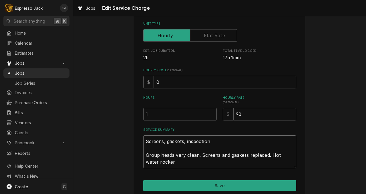
type textarea "x"
type textarea "Screens, gaskets, inspection Group heads very clean. Screens and gaskets replac…"
type textarea "x"
type textarea "Screens, gaskets, inspection Group heads very clean. Screens and gaskets replac…"
type textarea "x"
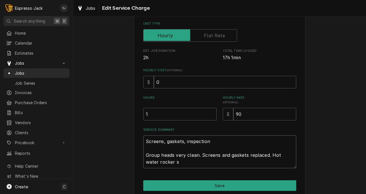
type textarea "Screens, gaskets, inspection Group heads very clean. Screens and gaskets replac…"
type textarea "x"
type textarea "Screens, gaskets, inspection Group heads very clean. Screens and gaskets replac…"
type textarea "x"
type textarea "Screens, gaskets, inspection Group heads very clean. Screens and gaskets replac…"
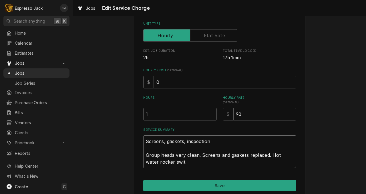
type textarea "x"
type textarea "Screens, gaskets, inspection Group heads very clean. Screens and gaskets replac…"
type textarea "x"
type textarea "Screens, gaskets, inspection Group heads very clean. Screens and gaskets replac…"
type textarea "x"
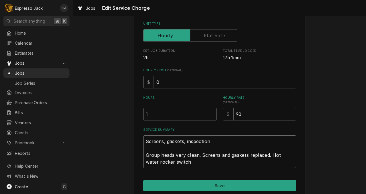
type textarea "Screens, gaskets, inspection Group heads very clean. Screens and gaskets replac…"
type textarea "x"
type textarea "Screens, gaskets, inspection Group heads very clean. Screens and gaskets replac…"
type textarea "x"
type textarea "Screens, gaskets, inspection Group heads very clean. Screens and gaskets replac…"
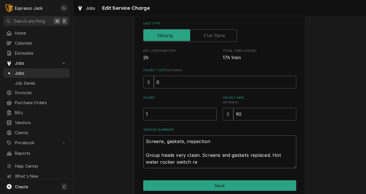
type textarea "x"
type textarea "Screens, gaskets, inspection Group heads very clean. Screens and gaskets replac…"
type textarea "x"
type textarea "Screens, gaskets, inspection Group heads very clean. Screens and gaskets replac…"
type textarea "x"
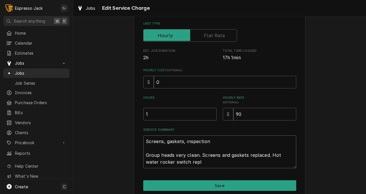
type textarea "Screens, gaskets, inspection Group heads very clean. Screens and gaskets replac…"
type textarea "x"
type textarea "Screens, gaskets, inspection Group heads very clean. Screens and gaskets replac…"
type textarea "x"
type textarea "Screens, gaskets, inspection Group heads very clean. Screens and gaskets replac…"
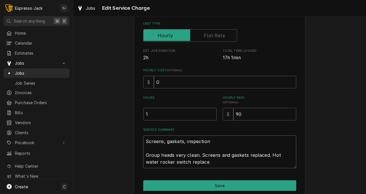
type textarea "x"
type textarea "Screens, gaskets, inspection Group heads very clean. Screens and gaskets replac…"
type textarea "x"
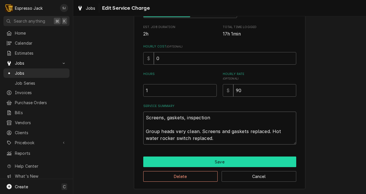
type textarea "Screens, gaskets, inspection Group heads very clean. Screens and gaskets replac…"
click at [252, 158] on button "Save" at bounding box center [219, 162] width 153 height 11
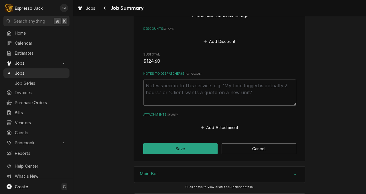
scroll to position [559, 0]
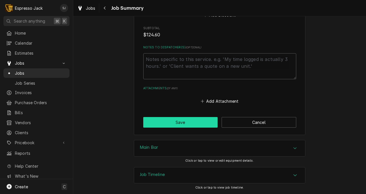
click at [168, 120] on button "Save" at bounding box center [180, 122] width 75 height 11
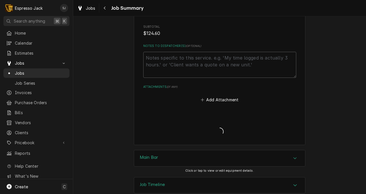
type textarea "x"
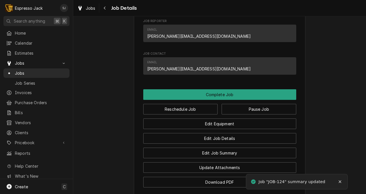
scroll to position [377, 0]
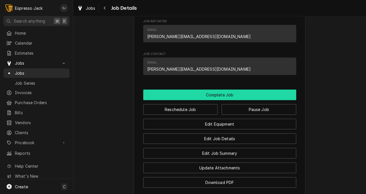
click at [200, 100] on button "Complete Job" at bounding box center [219, 95] width 153 height 11
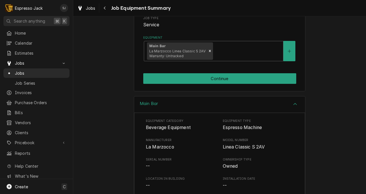
scroll to position [98, 0]
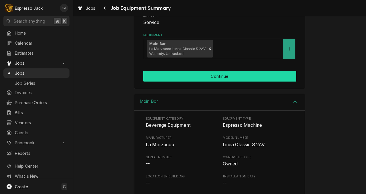
click at [202, 80] on button "Continue" at bounding box center [219, 76] width 153 height 11
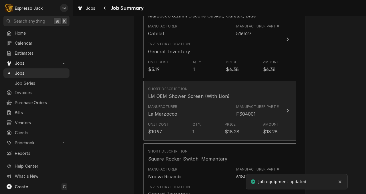
click at [186, 125] on div "Unit Cost $10.97 Qty. 1 Price $18.28 Amount $18.28" at bounding box center [213, 129] width 131 height 18
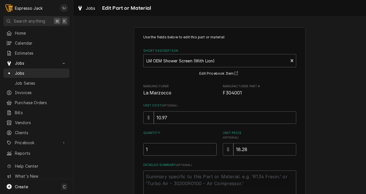
click at [157, 149] on input "1" at bounding box center [180, 149] width 74 height 13
type textarea "x"
type input "2"
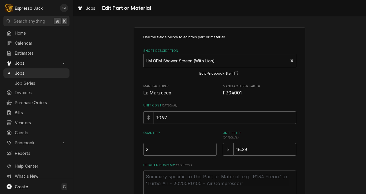
click at [120, 166] on div "Use the fields below to edit this part or material: Short Description LM OEM Sh…" at bounding box center [219, 134] width 293 height 224
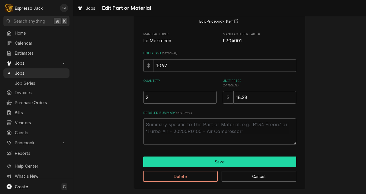
click at [147, 164] on button "Save" at bounding box center [219, 162] width 153 height 11
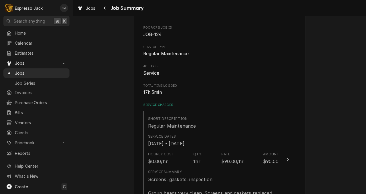
scroll to position [290, 0]
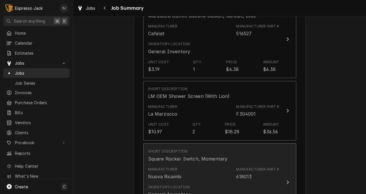
click at [185, 169] on div "Manufacturer Nuova Ricambi Manufacturer Part # 618013" at bounding box center [213, 174] width 131 height 18
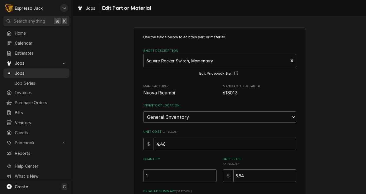
click at [116, 129] on div "Use the fields below to edit this part or material: Short Description Square Ro…" at bounding box center [219, 147] width 293 height 250
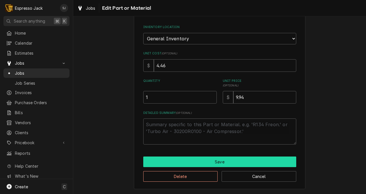
click at [181, 159] on button "Save" at bounding box center [219, 162] width 153 height 11
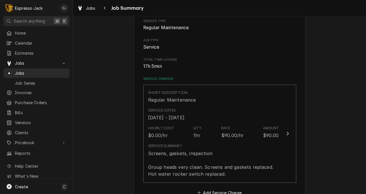
scroll to position [290, 0]
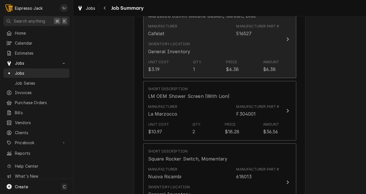
click at [183, 56] on div "Inventory Location General Inventory" at bounding box center [213, 48] width 131 height 18
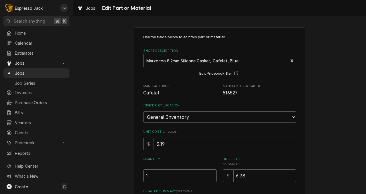
click at [149, 178] on input "1" at bounding box center [180, 175] width 74 height 13
type textarea "x"
type input "2"
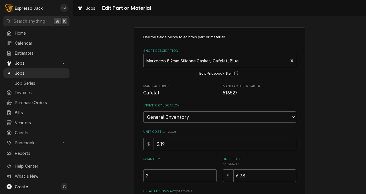
click at [128, 174] on div "Use the fields below to edit this part or material: Short Description Marzocco …" at bounding box center [219, 147] width 293 height 250
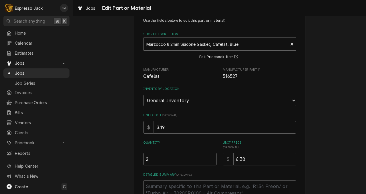
scroll to position [79, 0]
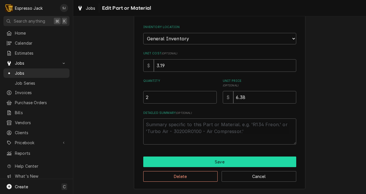
click at [172, 161] on button "Save" at bounding box center [219, 162] width 153 height 11
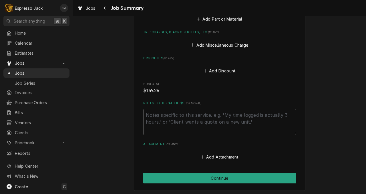
scroll to position [559, 0]
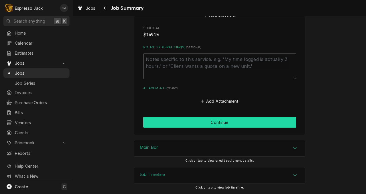
click at [181, 128] on button "Continue" at bounding box center [219, 122] width 153 height 11
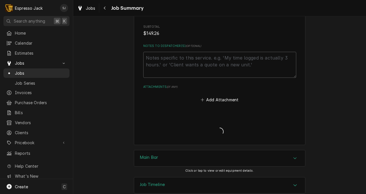
type textarea "x"
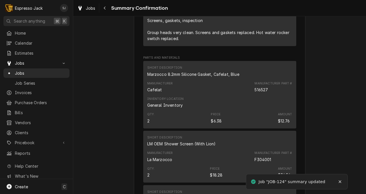
scroll to position [417, 0]
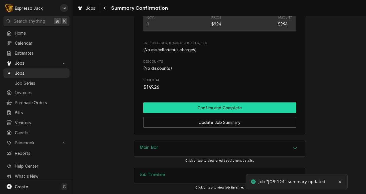
click at [198, 107] on button "Confirm and Complete" at bounding box center [219, 107] width 153 height 11
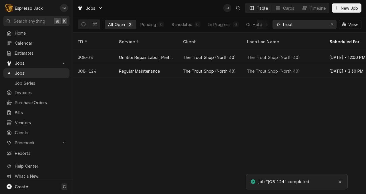
click at [289, 24] on input "trout" at bounding box center [304, 24] width 43 height 9
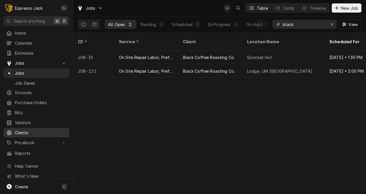
type input "black"
click at [23, 133] on link "Clients" at bounding box center [36, 132] width 66 height 9
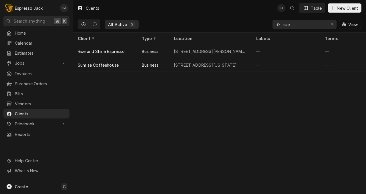
click at [288, 25] on input "rise" at bounding box center [304, 24] width 43 height 9
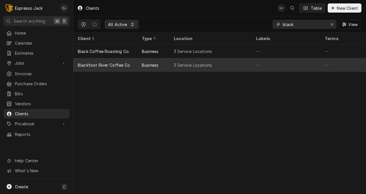
type input "black"
click at [108, 66] on div "Blackfoot River Coffee Co" at bounding box center [104, 65] width 52 height 6
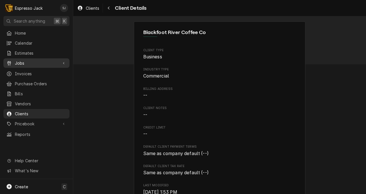
click at [20, 61] on span "Jobs" at bounding box center [36, 63] width 43 height 6
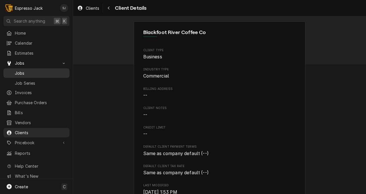
click at [20, 73] on span "Jobs" at bounding box center [41, 73] width 52 height 6
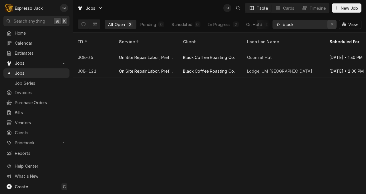
click at [330, 23] on div "Erase input" at bounding box center [332, 24] width 6 height 6
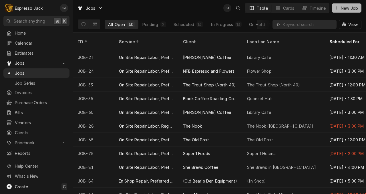
click at [344, 6] on span "New Job" at bounding box center [349, 8] width 19 height 6
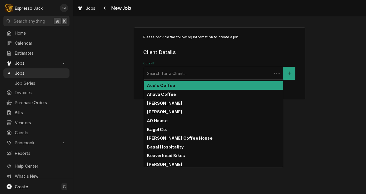
click at [159, 72] on div "Client" at bounding box center [208, 73] width 122 height 10
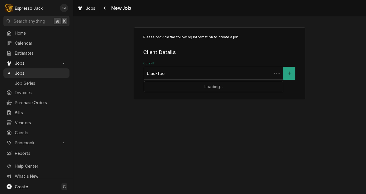
type input "blackfoot"
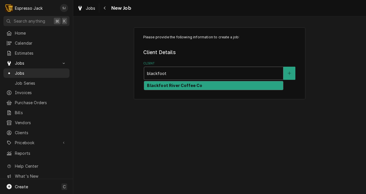
click at [157, 86] on strong "Blackfoot River Coffee Co" at bounding box center [174, 85] width 55 height 5
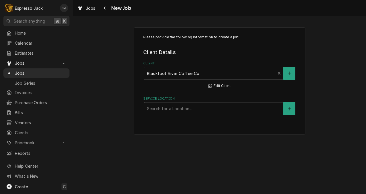
click at [214, 77] on div "Client" at bounding box center [210, 73] width 126 height 10
click at [209, 72] on div "Client" at bounding box center [210, 73] width 126 height 10
click at [181, 94] on fieldset "Client Details Client option [object Object], selected. Blackfoot River Coffee …" at bounding box center [219, 82] width 153 height 67
click at [291, 70] on button "Client" at bounding box center [290, 73] width 12 height 13
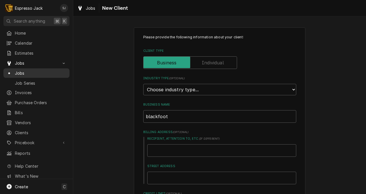
click at [17, 71] on span "Jobs" at bounding box center [41, 73] width 52 height 6
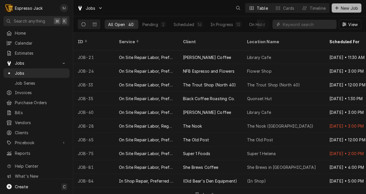
click at [349, 7] on span "New Job" at bounding box center [349, 8] width 19 height 6
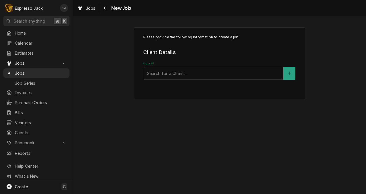
click at [182, 74] on div "Client" at bounding box center [213, 73] width 133 height 10
type input "black"
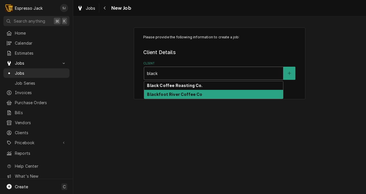
click at [155, 96] on strong "Blackfoot River Coffee Co" at bounding box center [174, 94] width 55 height 5
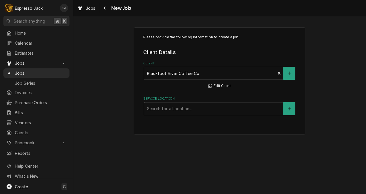
click at [261, 89] on div "Client Blackfoot River Coffee Co Edit Client" at bounding box center [219, 75] width 153 height 28
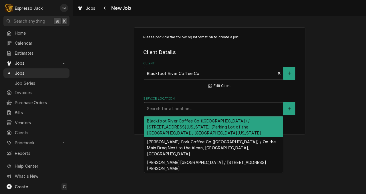
click at [234, 108] on div "Service Location" at bounding box center [213, 109] width 133 height 10
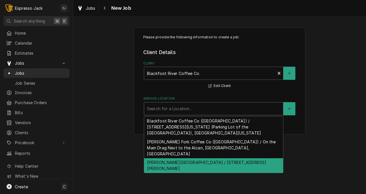
click at [180, 158] on div "Seeley Lake / 3166 MT-83, Seeley Lake, MT 59868" at bounding box center [213, 165] width 139 height 15
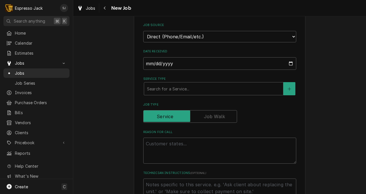
scroll to position [127, 0]
click at [164, 145] on textarea "Reason For Call" at bounding box center [219, 150] width 153 height 26
type textarea "x"
type textarea "B"
type textarea "x"
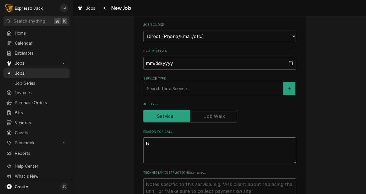
type textarea "Bo"
type textarea "x"
type textarea "Boa"
type textarea "x"
type textarea "Boar"
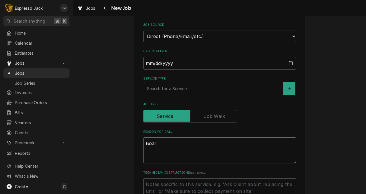
type textarea "x"
type textarea "Board"
type textarea "x"
type textarea "Board"
type textarea "x"
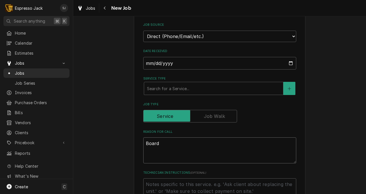
type textarea "Board g"
type textarea "x"
type textarea "Board go"
type textarea "x"
type textarea "Board got"
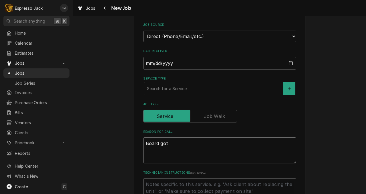
type textarea "x"
type textarea "Board go"
type textarea "x"
type textarea "Board gon"
type textarea "x"
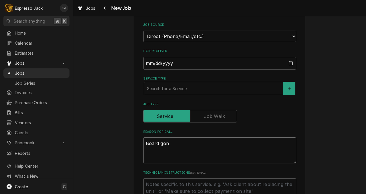
type textarea "Board gone"
type textarea "x"
type textarea "Board gone"
type textarea "x"
type textarea "Board gone b"
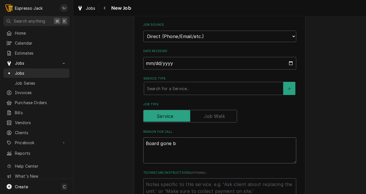
type textarea "x"
type textarea "Board gone ba"
type textarea "x"
type textarea "Board gone bad"
type textarea "x"
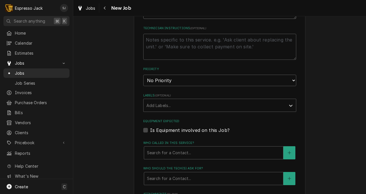
scroll to position [278, 0]
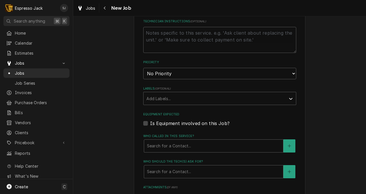
type textarea "Board gone bad"
click at [150, 123] on label "Is Equipment involved on this Job?" at bounding box center [190, 123] width 80 height 7
click at [150, 123] on input "Equipment Expected" at bounding box center [226, 126] width 153 height 13
checkbox input "true"
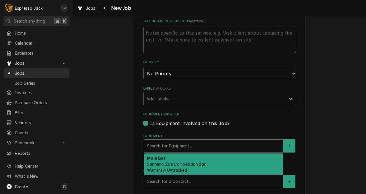
click at [158, 149] on div "Equipment" at bounding box center [213, 146] width 133 height 10
click at [160, 175] on div "Main Bar Sanremo Zoe Competition 2gr Warranty: Untracked" at bounding box center [214, 163] width 140 height 21
click at [159, 166] on span "Sanremo Zoe Competition 2gr Warranty: Untracked" at bounding box center [176, 167] width 58 height 11
type textarea "x"
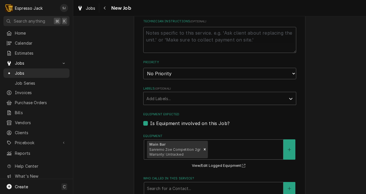
click at [126, 162] on div "Please provide the following information to create a job: Client Details Client…" at bounding box center [219, 60] width 293 height 633
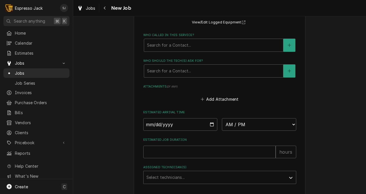
scroll to position [426, 0]
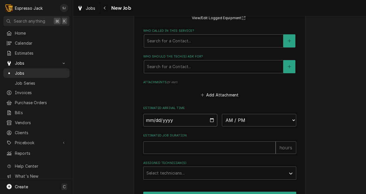
click at [212, 123] on input "Date" at bounding box center [180, 120] width 74 height 13
type input "2025-09-02"
type textarea "x"
click at [248, 121] on select "AM / PM 6:00 AM 6:15 AM 6:30 AM 6:45 AM 7:00 AM 7:15 AM 7:30 AM 7:45 AM 8:00 AM…" at bounding box center [259, 120] width 74 height 13
select select "11:30:00"
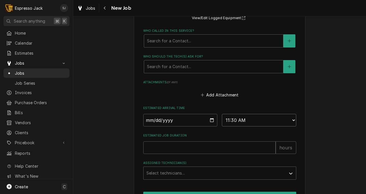
click at [222, 116] on select "AM / PM 6:00 AM 6:15 AM 6:30 AM 6:45 AM 7:00 AM 7:15 AM 7:30 AM 7:45 AM 8:00 AM…" at bounding box center [259, 120] width 74 height 13
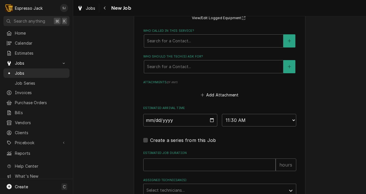
click at [248, 109] on label "Estimated Arrival Time" at bounding box center [219, 108] width 153 height 5
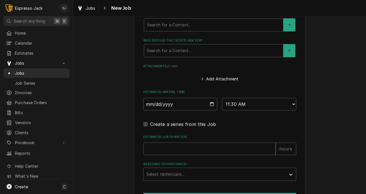
scroll to position [445, 0]
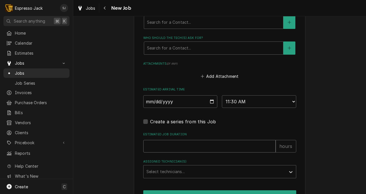
click at [159, 149] on input "Estimated Job Duration" at bounding box center [209, 146] width 133 height 13
type textarea "x"
type input "1"
type textarea "x"
type input "1"
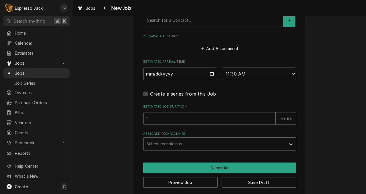
scroll to position [481, 0]
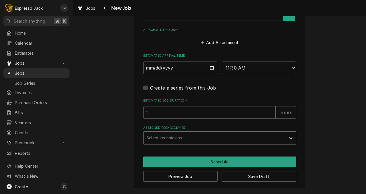
click at [168, 142] on div "Assigned Technician(s)" at bounding box center [215, 138] width 137 height 10
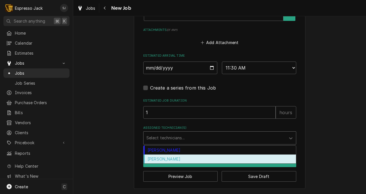
click at [158, 157] on div "Samantha Janssen" at bounding box center [220, 159] width 153 height 9
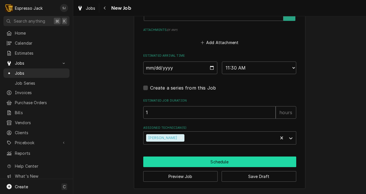
click at [198, 159] on button "Schedule" at bounding box center [219, 162] width 153 height 11
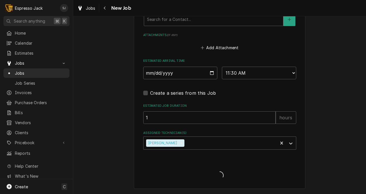
scroll to position [187, 0]
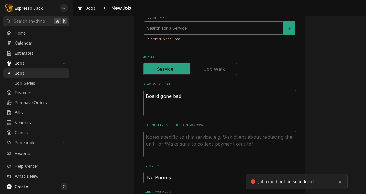
click at [161, 29] on div "Service Type" at bounding box center [213, 28] width 133 height 10
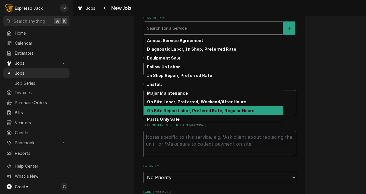
click at [168, 110] on strong "On Site Repair Labor, Prefered Rate, Regular Hours" at bounding box center [201, 110] width 108 height 5
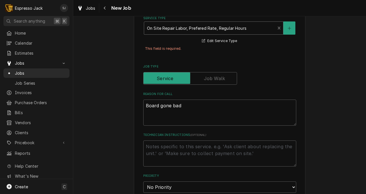
click at [110, 121] on div "Please provide the following information to create a job: Client Details Client…" at bounding box center [219, 171] width 293 height 673
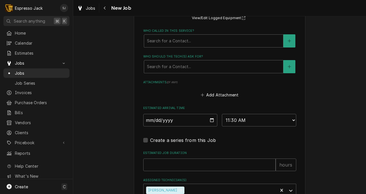
scroll to position [504, 0]
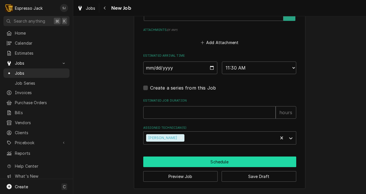
click at [243, 163] on button "Schedule" at bounding box center [219, 162] width 153 height 11
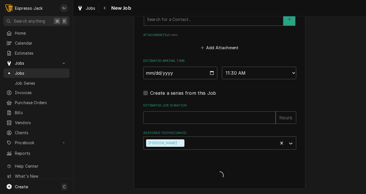
scroll to position [491, 0]
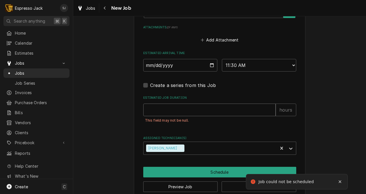
click at [163, 113] on input "Estimated Job Duration" at bounding box center [209, 110] width 133 height 13
type textarea "x"
type input "1"
type textarea "x"
type input "1"
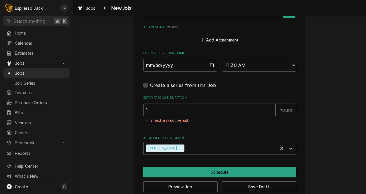
scroll to position [504, 0]
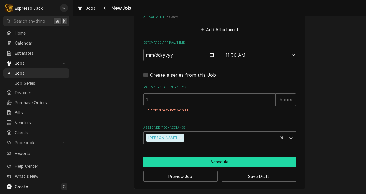
click at [200, 162] on button "Schedule" at bounding box center [219, 162] width 153 height 11
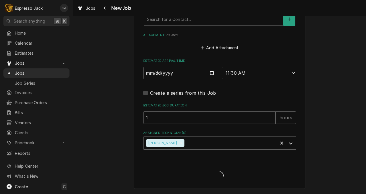
scroll to position [485, 0]
type textarea "x"
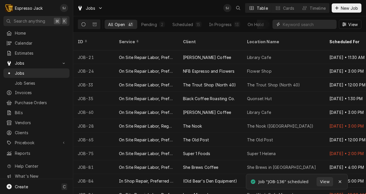
click at [298, 25] on input "Dynamic Content Wrapper" at bounding box center [308, 24] width 51 height 9
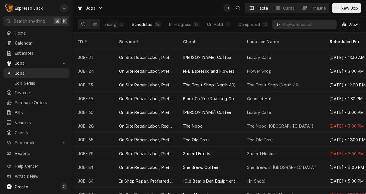
scroll to position [0, 41]
click at [250, 22] on div "Completed" at bounding box center [248, 24] width 21 height 6
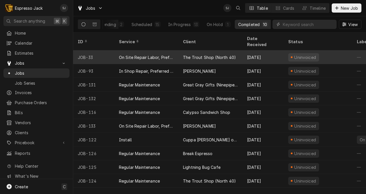
click at [198, 54] on div "The Trout Shop (North 40)" at bounding box center [209, 57] width 53 height 6
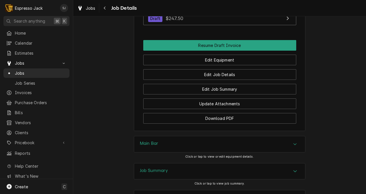
scroll to position [306, 0]
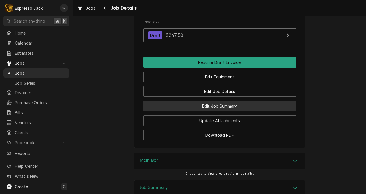
click at [207, 111] on button "Edit Job Summary" at bounding box center [219, 106] width 153 height 11
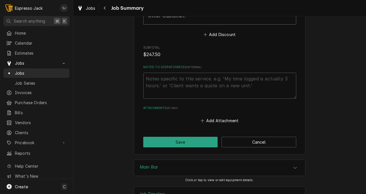
scroll to position [526, 0]
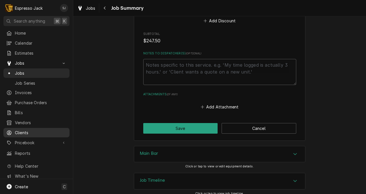
click at [25, 131] on span "Clients" at bounding box center [41, 133] width 52 height 6
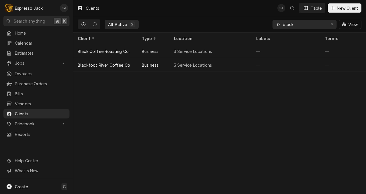
click at [296, 23] on input "black" at bounding box center [304, 24] width 43 height 9
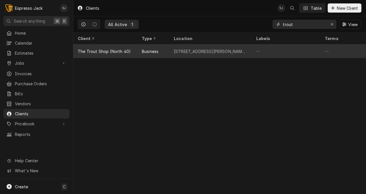
type input "trout"
click at [226, 48] on div "275 Bridge Street, Craig, Montana 59648" at bounding box center [210, 51] width 73 height 6
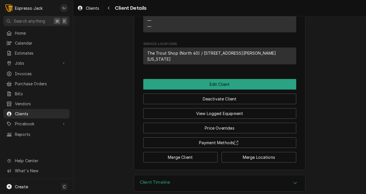
scroll to position [218, 0]
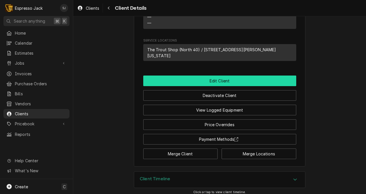
click at [187, 77] on button "Edit Client" at bounding box center [219, 81] width 153 height 11
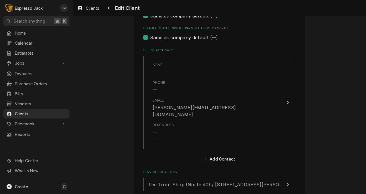
scroll to position [276, 0]
